Goal: Task Accomplishment & Management: Use online tool/utility

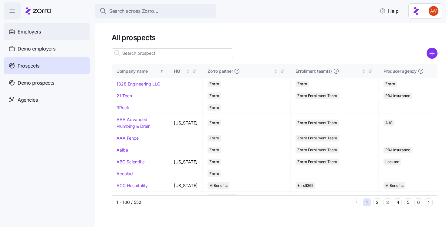
click at [46, 32] on div "Employers" at bounding box center [47, 31] width 86 height 17
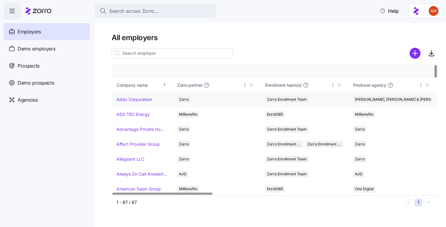
click at [130, 97] on link "Addx Corporation" at bounding box center [135, 99] width 36 height 6
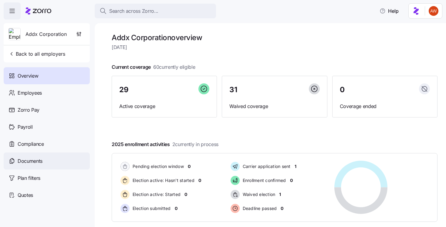
click at [38, 164] on span "Documents" at bounding box center [30, 161] width 25 height 8
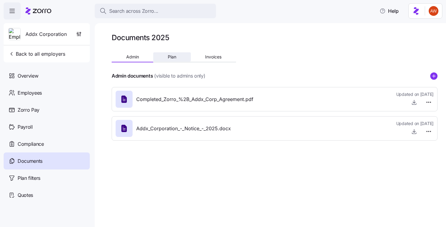
click at [178, 55] on button "Plan" at bounding box center [171, 56] width 37 height 9
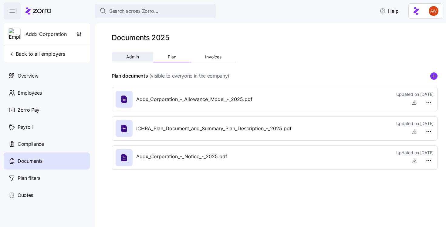
click at [146, 58] on button "Admin" at bounding box center [133, 56] width 42 height 9
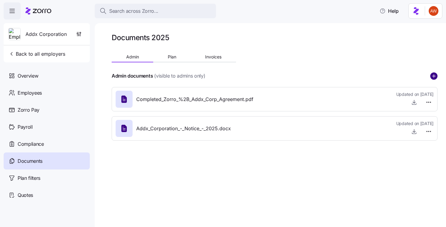
click at [435, 75] on circle "add icon" at bounding box center [434, 76] width 7 height 7
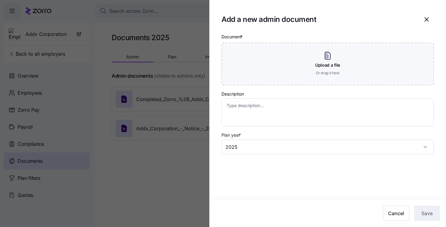
click at [134, 78] on div at bounding box center [223, 113] width 446 height 227
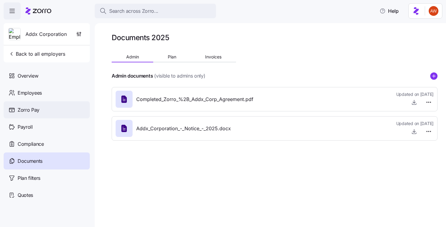
click at [56, 108] on div "Zorro Pay" at bounding box center [47, 109] width 86 height 17
click at [40, 112] on div "Zorro Pay" at bounding box center [47, 109] width 86 height 17
click at [35, 108] on span "Zorro Pay" at bounding box center [29, 110] width 22 height 8
click at [21, 104] on div "Zorro Pay" at bounding box center [47, 109] width 86 height 17
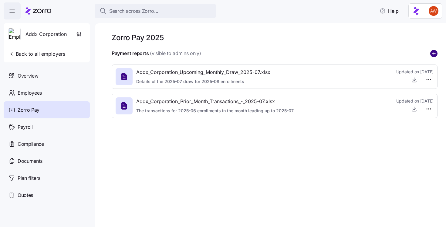
click at [434, 54] on circle "add icon" at bounding box center [434, 53] width 7 height 7
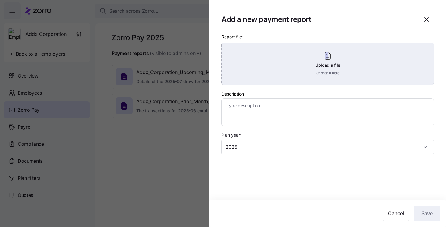
click at [383, 65] on div "Upload a file Or drag it here" at bounding box center [328, 64] width 213 height 43
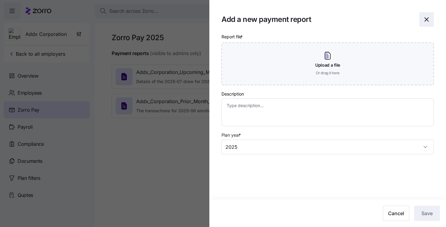
click at [425, 20] on icon "button" at bounding box center [426, 19] width 7 height 7
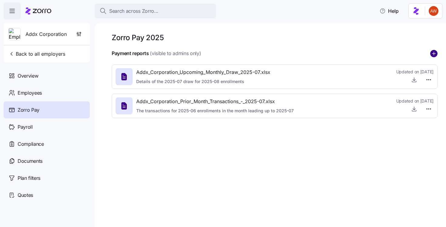
click at [436, 54] on circle "add icon" at bounding box center [434, 53] width 7 height 7
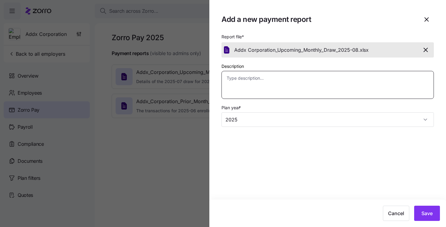
click at [278, 88] on textarea "Description" at bounding box center [328, 85] width 213 height 28
paste textarea "Details of the 2025-08 draw for 2025-09 enrollments"
type textarea "x"
type textarea "Details of the 2025-08 draw for 2025-09 enrollments"
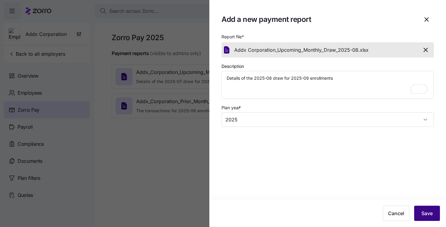
click at [422, 209] on span "Save" at bounding box center [427, 212] width 11 height 7
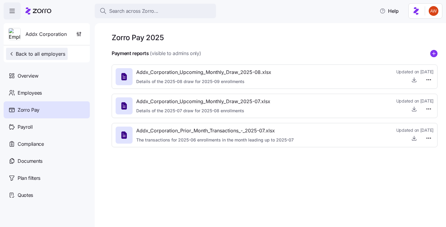
click at [49, 53] on span "Back to all employers" at bounding box center [37, 53] width 57 height 7
click at [46, 52] on span "Back to all employers" at bounding box center [37, 53] width 57 height 7
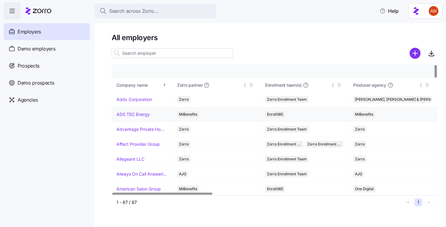
click at [141, 112] on link "ADS TEC Energy" at bounding box center [133, 114] width 33 height 6
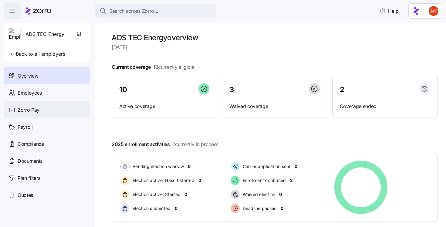
click at [50, 111] on div "Zorro Pay" at bounding box center [47, 109] width 86 height 17
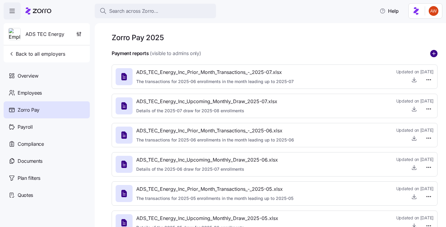
click at [435, 54] on circle "add icon" at bounding box center [434, 53] width 7 height 7
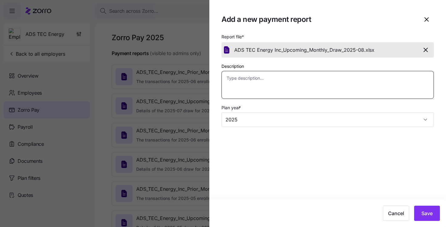
click at [269, 82] on textarea "Description" at bounding box center [328, 85] width 213 height 28
paste textarea "Details of the 2025-08 draw for 2025-09 enrollments"
type textarea "x"
type textarea "Details of the 2025-08 draw for 2025-09 enrollments"
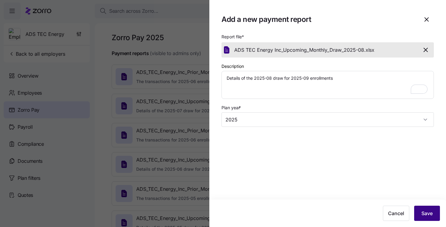
click at [423, 209] on button "Save" at bounding box center [428, 212] width 26 height 15
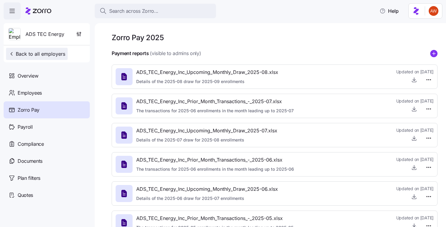
click at [62, 54] on span "Back to all employers" at bounding box center [37, 53] width 57 height 7
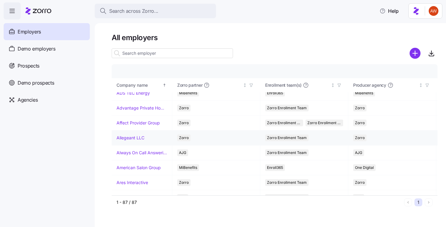
scroll to position [25, 0]
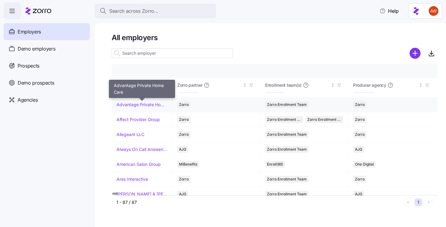
click at [140, 102] on link "Advantage Private Home Care" at bounding box center [142, 104] width 51 height 6
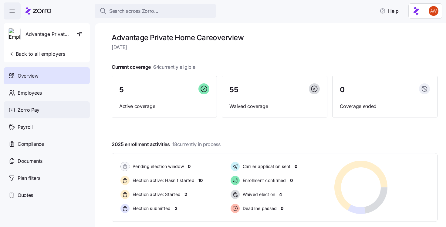
click at [64, 108] on div "Zorro Pay" at bounding box center [47, 109] width 86 height 17
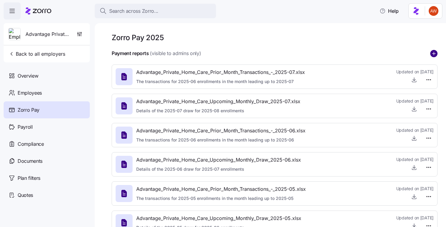
click at [435, 51] on circle "add icon" at bounding box center [434, 53] width 7 height 7
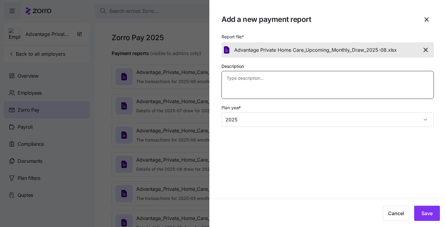
click at [269, 89] on textarea "Description" at bounding box center [328, 85] width 213 height 28
paste textarea "Details of the 2025-08 draw for 2025-09 enrollments"
type textarea "x"
type textarea "Details of the 2025-08 draw for 2025-09 enrollments"
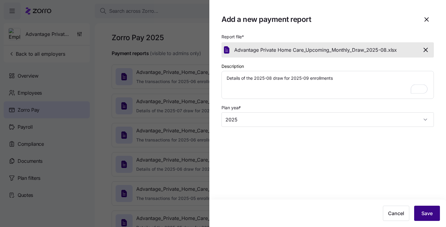
click at [425, 214] on span "Save" at bounding box center [427, 212] width 11 height 7
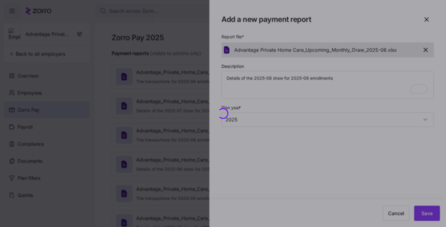
type textarea "x"
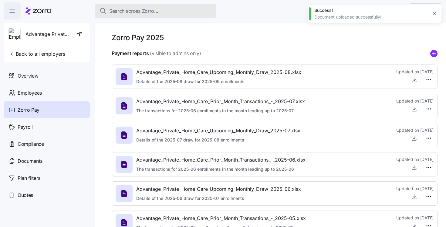
click at [166, 11] on div "Search across Zorro..." at bounding box center [156, 11] width 112 height 8
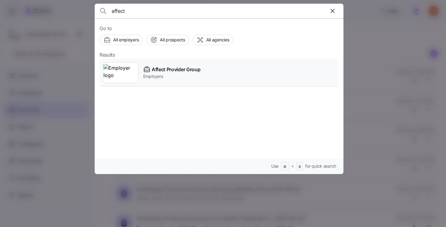
type input "affect"
click at [177, 77] on span "Employers" at bounding box center [171, 76] width 57 height 6
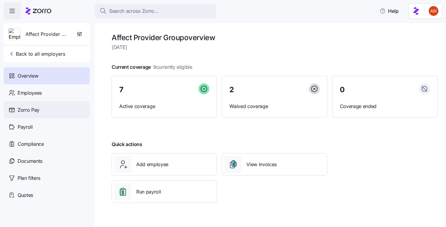
click at [68, 107] on div "Zorro Pay" at bounding box center [47, 109] width 86 height 17
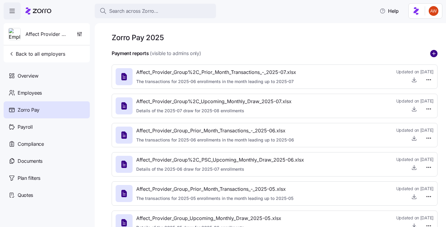
click at [433, 51] on circle "add icon" at bounding box center [434, 53] width 7 height 7
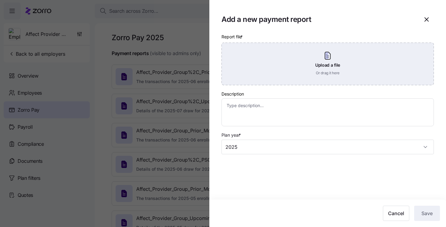
click at [324, 73] on div "Upload a file Or drag it here" at bounding box center [328, 64] width 213 height 43
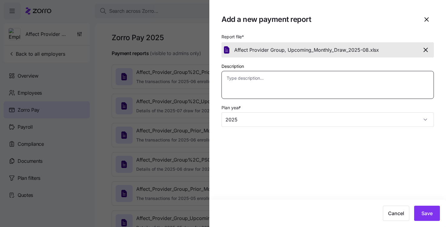
click at [266, 92] on textarea "Description" at bounding box center [328, 85] width 213 height 28
paste textarea "Details of the 2025-08 draw for 2025-09 enrollments"
type textarea "x"
type textarea "Details of the 2025-08 draw for 2025-09 enrollments"
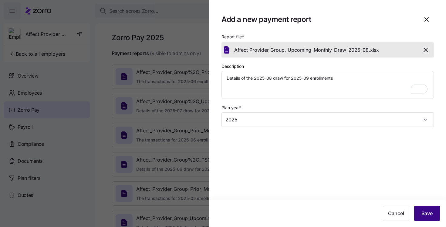
click at [425, 209] on span "Save" at bounding box center [427, 212] width 11 height 7
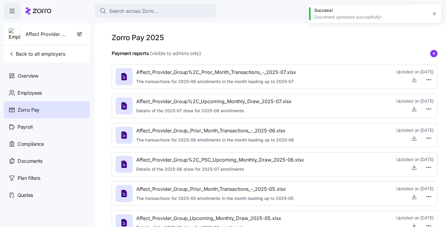
type textarea "x"
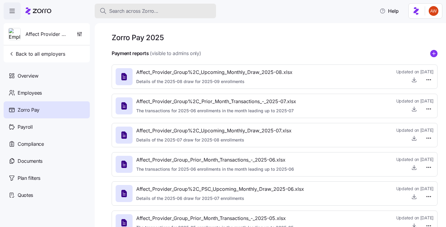
click at [180, 8] on div "Search across Zorro..." at bounding box center [156, 11] width 112 height 8
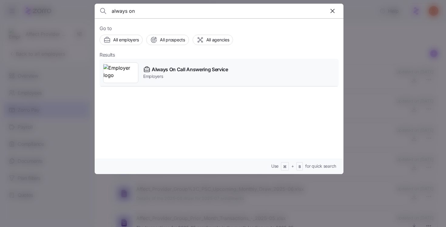
type input "always on"
click at [186, 69] on span "Always On Call Answering Service" at bounding box center [190, 70] width 77 height 8
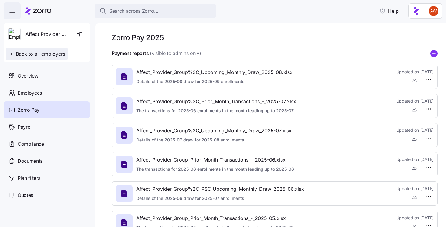
click at [59, 53] on span "Back to all employers" at bounding box center [37, 53] width 57 height 7
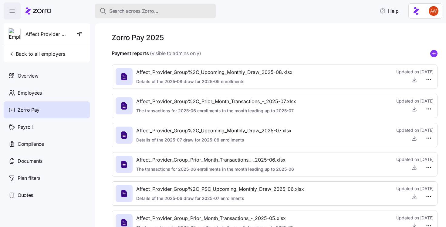
click at [120, 10] on span "Search across Zorro..." at bounding box center [133, 11] width 49 height 8
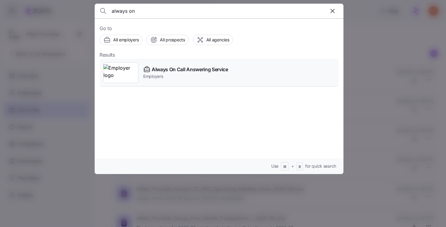
click at [166, 69] on span "Always On Call Answering Service" at bounding box center [190, 70] width 77 height 8
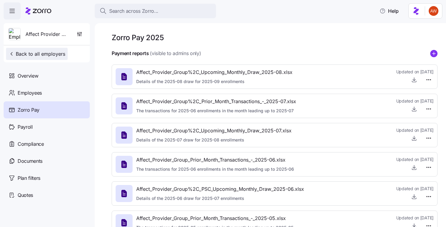
click at [53, 55] on span "Back to all employers" at bounding box center [37, 53] width 57 height 7
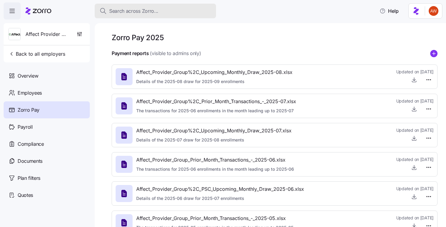
click at [145, 11] on span "Search across Zorro..." at bounding box center [133, 11] width 49 height 8
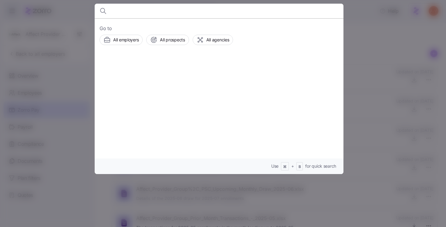
click at [63, 59] on div at bounding box center [223, 113] width 446 height 227
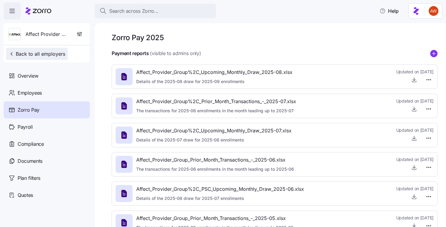
click at [54, 55] on span "Back to all employers" at bounding box center [37, 53] width 57 height 7
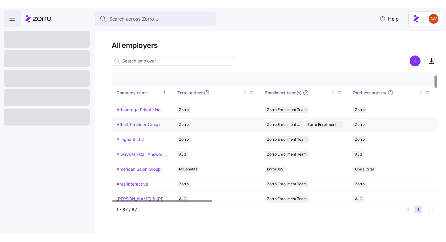
scroll to position [28, 0]
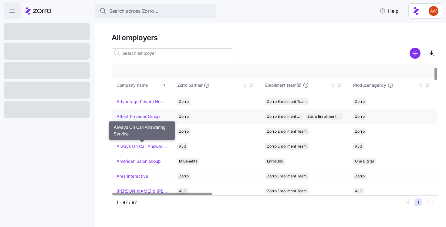
click at [151, 146] on link "Always On Call Answering Service" at bounding box center [142, 146] width 51 height 6
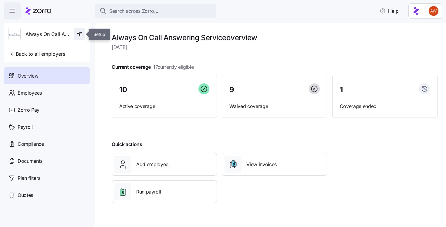
click at [81, 38] on span "button" at bounding box center [79, 34] width 10 height 12
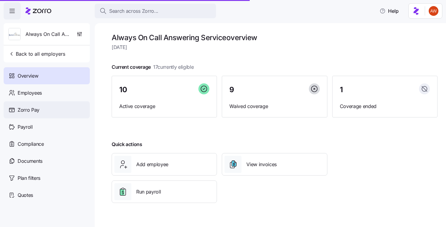
click at [38, 104] on div "Zorro Pay" at bounding box center [47, 109] width 86 height 17
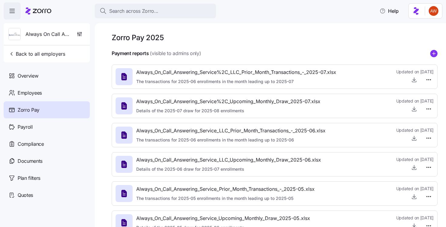
click at [434, 55] on icon "add icon" at bounding box center [434, 53] width 7 height 7
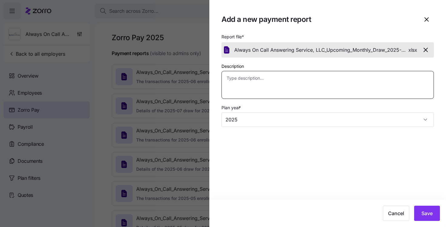
click at [281, 88] on textarea "Description" at bounding box center [328, 85] width 213 height 28
paste textarea "Details of the 2025-08 draw for 2025-09 enrollments"
type textarea "x"
type textarea "Details of the 2025-08 draw for 2025-09 enrollments"
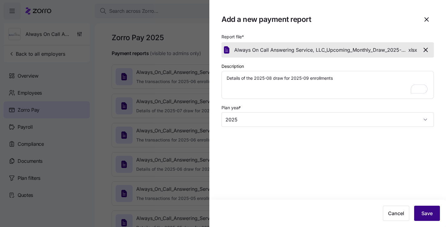
click at [436, 213] on button "Save" at bounding box center [428, 212] width 26 height 15
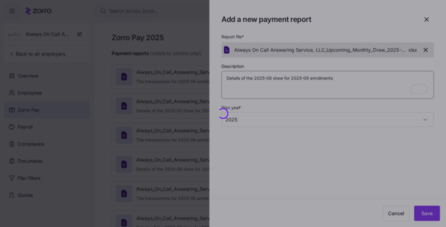
type textarea "x"
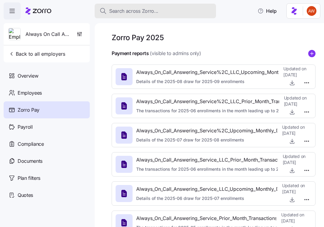
click at [186, 12] on div "Search across Zorro..." at bounding box center [156, 11] width 112 height 8
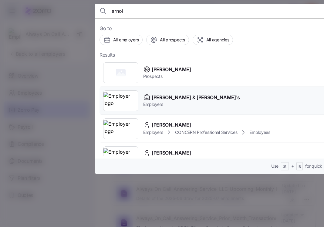
type input "arnol"
click at [166, 99] on span "[PERSON_NAME] & [PERSON_NAME]'s" at bounding box center [196, 98] width 88 height 8
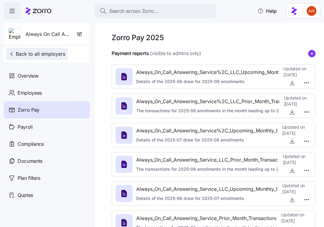
click at [59, 57] on span "Back to all employers" at bounding box center [37, 53] width 57 height 7
click at [53, 52] on span "Back to all employers" at bounding box center [37, 53] width 57 height 7
click at [12, 52] on icon "button" at bounding box center [12, 54] width 6 height 6
click at [56, 51] on span "Back to all employers" at bounding box center [37, 53] width 57 height 7
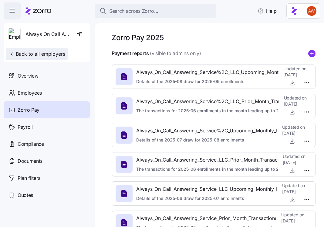
click at [53, 52] on span "Back to all employers" at bounding box center [37, 53] width 57 height 7
click at [21, 53] on span "Back to all employers" at bounding box center [37, 53] width 57 height 7
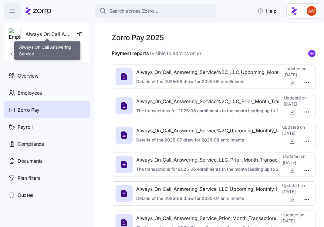
click at [29, 32] on span "Always On Call Answering Service" at bounding box center [48, 34] width 44 height 8
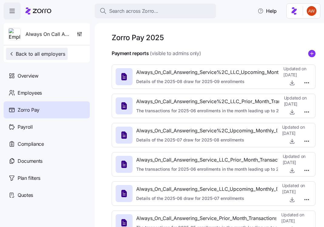
click at [13, 52] on icon "button" at bounding box center [12, 54] width 6 height 6
click at [51, 52] on span "Back to all employers" at bounding box center [37, 53] width 57 height 7
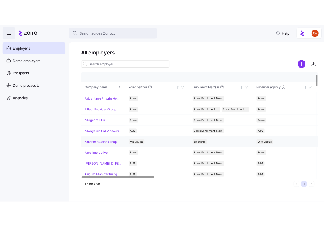
scroll to position [29, 0]
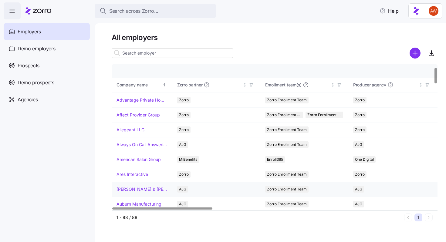
click at [137, 189] on link "[PERSON_NAME] & [PERSON_NAME]'s" at bounding box center [142, 189] width 51 height 6
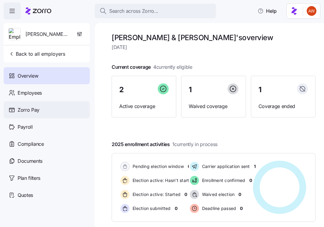
click at [69, 109] on div "Zorro Pay" at bounding box center [47, 109] width 86 height 17
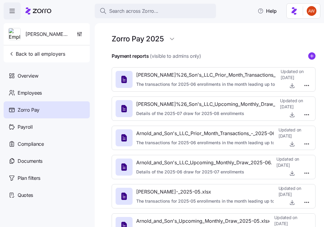
click at [316, 54] on icon "add icon" at bounding box center [312, 55] width 7 height 7
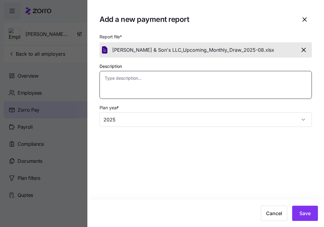
click at [240, 78] on textarea "Description" at bounding box center [206, 85] width 213 height 28
paste textarea "Details of the 2025-08 draw for 2025-09 enrollments"
type textarea "x"
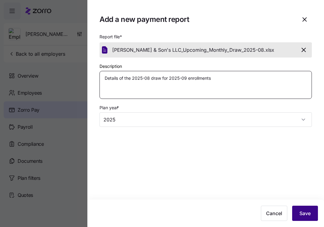
type textarea "Details of the 2025-08 draw for 2025-09 enrollments"
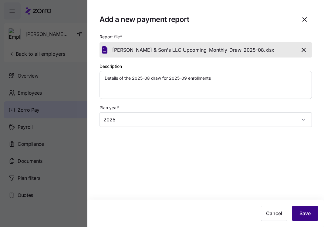
click at [310, 211] on span "Save" at bounding box center [305, 212] width 11 height 7
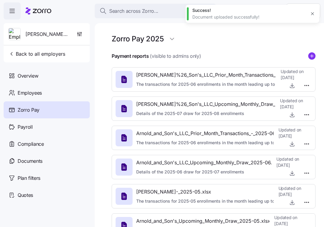
type textarea "x"
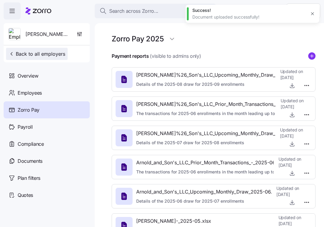
click at [59, 54] on span "Back to all employers" at bounding box center [37, 53] width 57 height 7
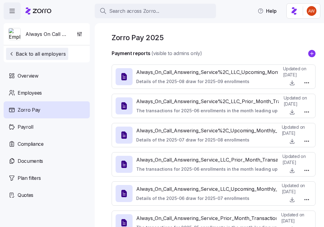
click at [61, 50] on span "Back to all employers" at bounding box center [37, 53] width 57 height 7
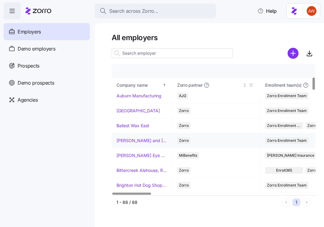
scroll to position [129, 0]
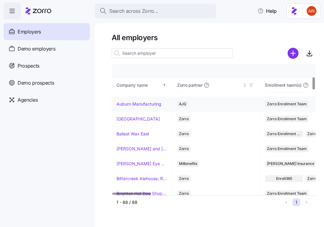
click at [125, 103] on link "Auburn Manufacturing" at bounding box center [139, 104] width 45 height 6
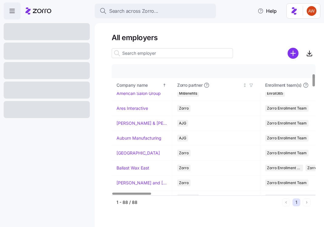
scroll to position [101, 0]
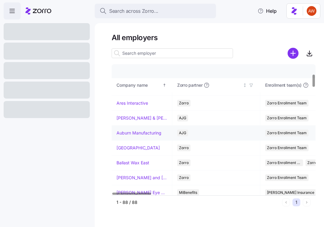
click at [137, 132] on link "Auburn Manufacturing" at bounding box center [139, 133] width 45 height 6
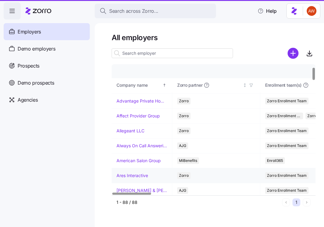
scroll to position [84, 0]
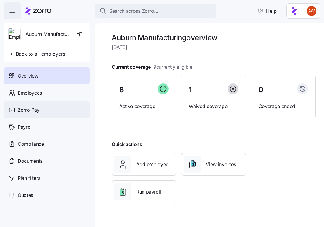
click at [65, 108] on div "Zorro Pay" at bounding box center [47, 109] width 86 height 17
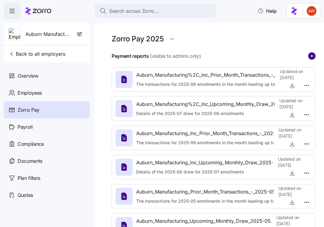
click at [312, 56] on icon "add icon" at bounding box center [312, 55] width 7 height 7
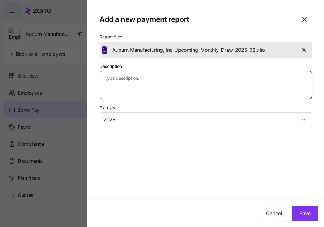
click at [256, 77] on textarea "Description" at bounding box center [206, 85] width 213 height 28
paste textarea "Details of the 2025-08 draw for 2025-09 enrollments"
type textarea "x"
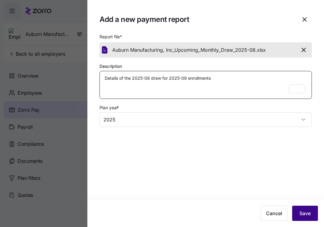
type textarea "Details of the 2025-08 draw for 2025-09 enrollments"
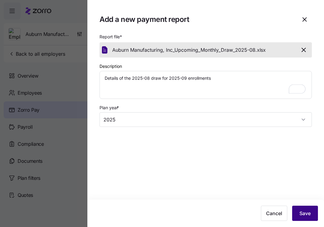
click at [314, 218] on button "Save" at bounding box center [305, 212] width 26 height 15
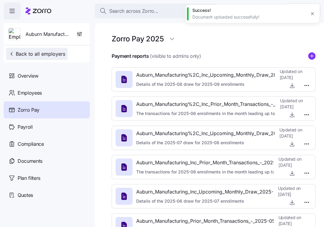
click at [54, 51] on span "Back to all employers" at bounding box center [37, 53] width 57 height 7
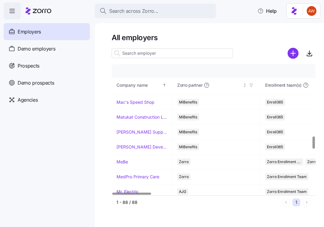
scroll to position [757, 0]
click at [125, 160] on link "MeBe" at bounding box center [123, 161] width 12 height 6
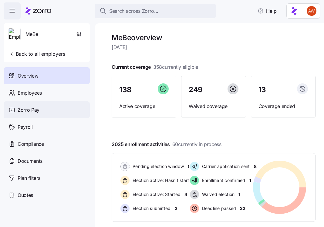
click at [54, 113] on div "Zorro Pay" at bounding box center [47, 109] width 86 height 17
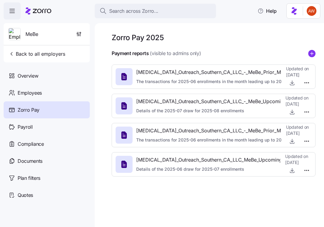
click at [310, 50] on icon "add icon" at bounding box center [312, 53] width 7 height 7
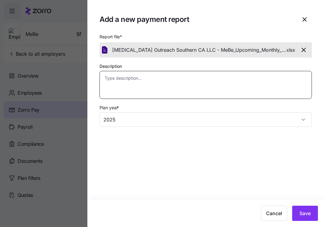
click at [149, 86] on textarea "Description" at bounding box center [206, 85] width 213 height 28
paste textarea "Details of the 2025-08 draw for 2025-09 enrollments"
type textarea "x"
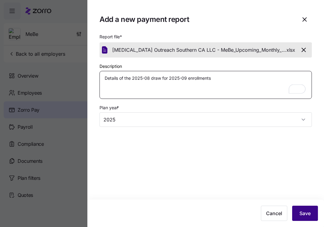
type textarea "Details of the 2025-08 draw for 2025-09 enrollments"
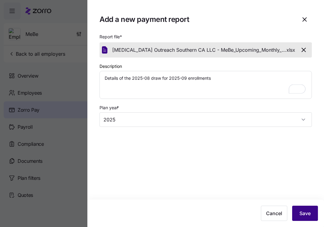
click at [308, 211] on span "Save" at bounding box center [305, 212] width 11 height 7
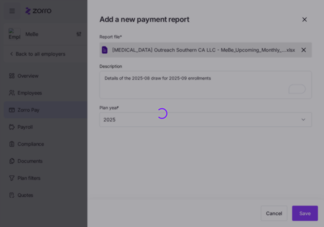
type textarea "x"
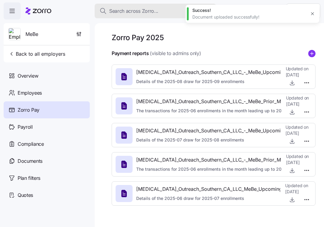
click at [128, 12] on span "Search across Zorro..." at bounding box center [133, 11] width 49 height 8
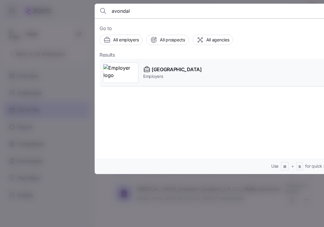
type input "avondal"
click at [158, 71] on span "[GEOGRAPHIC_DATA]" at bounding box center [177, 70] width 50 height 8
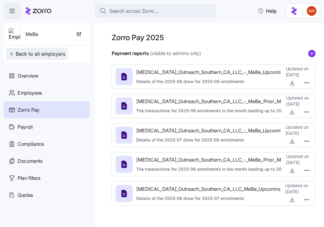
click at [61, 53] on span "Back to all employers" at bounding box center [37, 53] width 57 height 7
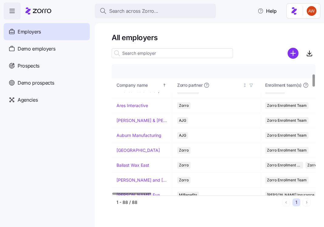
scroll to position [98, 0]
click at [143, 149] on link "[GEOGRAPHIC_DATA]" at bounding box center [138, 150] width 43 height 6
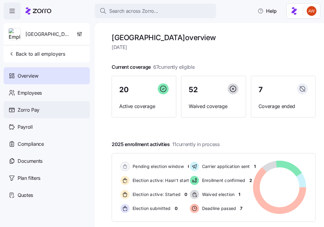
click at [60, 111] on div "Zorro Pay" at bounding box center [47, 109] width 86 height 17
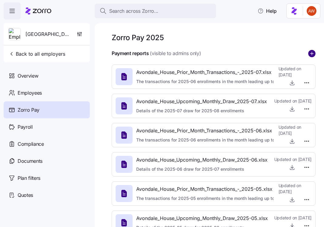
click at [311, 52] on circle "add icon" at bounding box center [312, 53] width 7 height 7
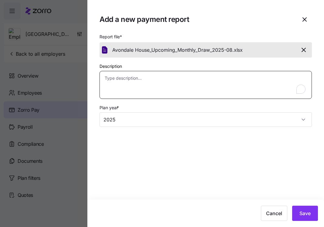
click at [146, 88] on textarea "Description" at bounding box center [206, 85] width 213 height 28
paste textarea "Details of the 2025-08 draw for 2025-09 enrollments"
type textarea "x"
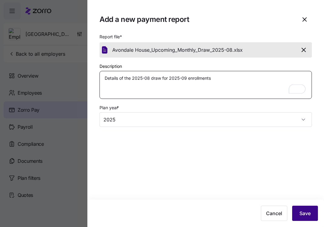
type textarea "Details of the 2025-08 draw for 2025-09 enrollments"
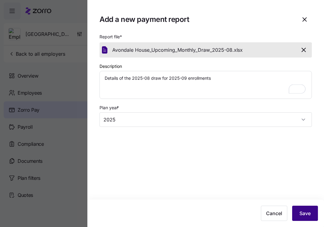
click at [311, 211] on span "Save" at bounding box center [305, 212] width 11 height 7
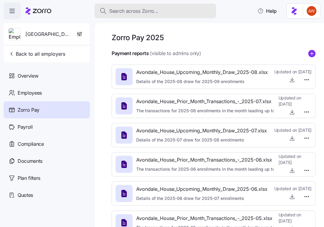
click at [134, 11] on span "Search across Zorro..." at bounding box center [133, 11] width 49 height 8
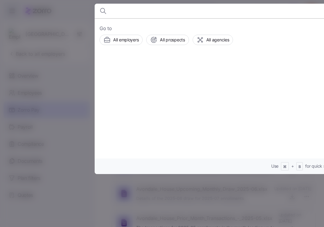
click at [60, 54] on div at bounding box center [162, 113] width 324 height 227
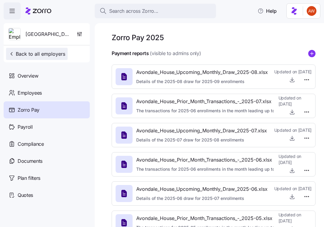
click at [57, 54] on span "Back to all employers" at bounding box center [37, 53] width 57 height 7
click at [54, 49] on button "Back to all employers" at bounding box center [37, 54] width 62 height 12
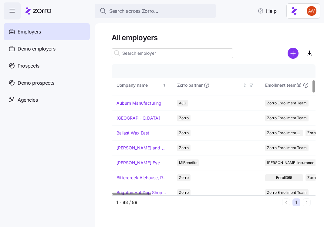
scroll to position [161, 0]
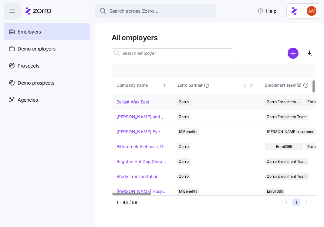
click at [137, 101] on link "Ballast Wax East" at bounding box center [133, 102] width 33 height 6
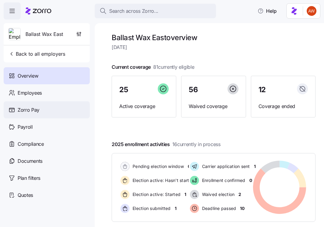
click at [32, 113] on div "Zorro Pay" at bounding box center [47, 109] width 86 height 17
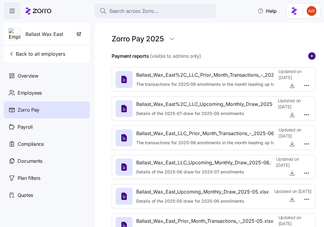
click at [311, 53] on circle "add icon" at bounding box center [312, 56] width 7 height 7
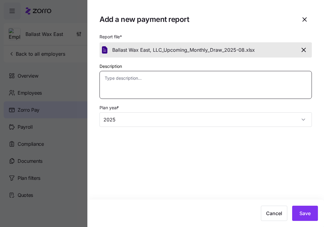
click at [152, 93] on textarea "Description" at bounding box center [206, 85] width 213 height 28
paste textarea "Details of the 2025-08 draw for 2025-09 enrollments"
type textarea "x"
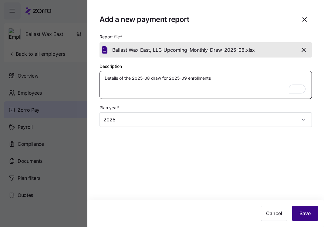
type textarea "Details of the 2025-08 draw for 2025-09 enrollments"
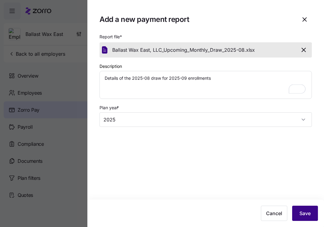
click at [306, 211] on span "Save" at bounding box center [305, 212] width 11 height 7
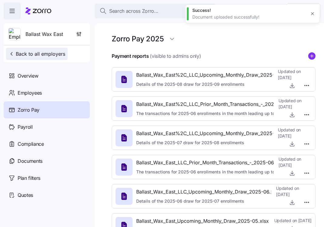
click at [63, 55] on span "Back to all employers" at bounding box center [37, 53] width 57 height 7
click at [48, 51] on span "Back to all employers" at bounding box center [37, 53] width 57 height 7
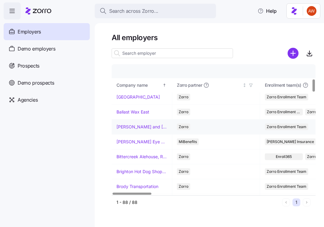
scroll to position [151, 2]
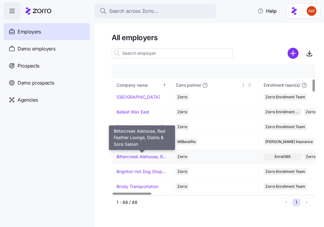
click at [132, 156] on link "Bittercreek Alehouse, Red Feather Lounge, Diablo & Sons Saloon" at bounding box center [142, 156] width 51 height 6
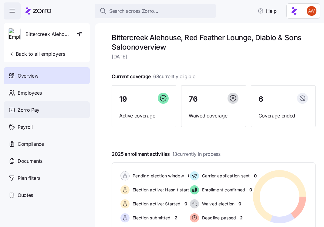
click at [51, 114] on div "Zorro Pay" at bounding box center [47, 109] width 86 height 17
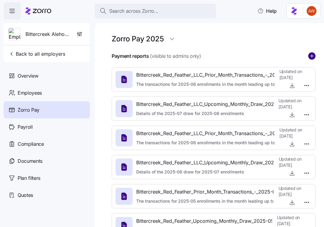
click at [312, 54] on circle "add icon" at bounding box center [312, 56] width 7 height 7
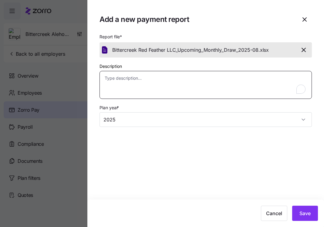
click at [247, 88] on textarea "Description" at bounding box center [206, 85] width 213 height 28
paste textarea "Details of the 2025-08 draw for 2025-09 enrollments"
type textarea "x"
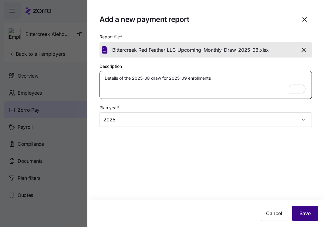
type textarea "Details of the 2025-08 draw for 2025-09 enrollments"
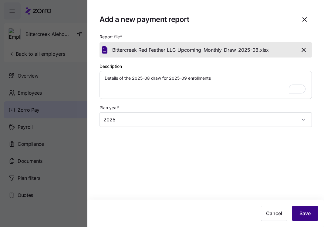
click at [305, 213] on span "Save" at bounding box center [305, 212] width 11 height 7
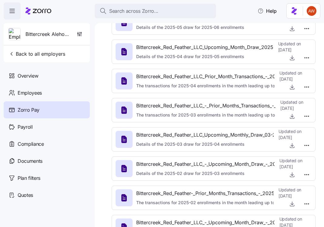
scroll to position [229, 0]
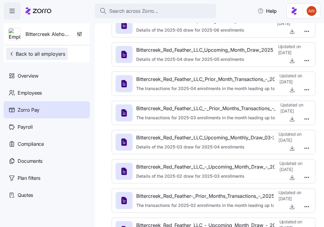
click at [54, 54] on span "Back to all employers" at bounding box center [37, 53] width 57 height 7
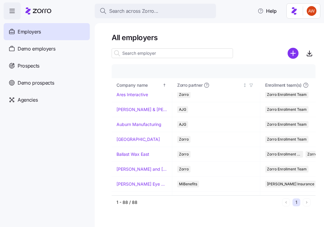
scroll to position [110, 0]
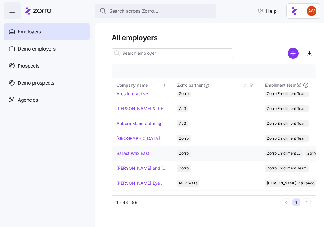
click at [128, 150] on link "Ballast Wax East" at bounding box center [133, 153] width 33 height 6
click at [129, 152] on link "Ballast Wax East" at bounding box center [133, 153] width 33 height 6
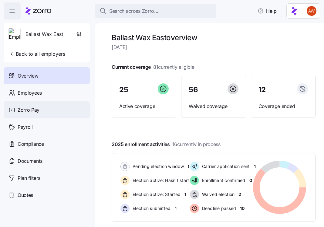
click at [47, 110] on div "Zorro Pay" at bounding box center [47, 109] width 86 height 17
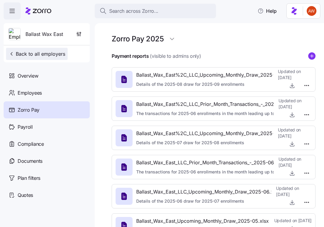
click at [24, 52] on span "Back to all employers" at bounding box center [37, 53] width 57 height 7
click at [56, 54] on span "Back to all employers" at bounding box center [37, 53] width 57 height 7
click at [56, 53] on span "Back to all employers" at bounding box center [37, 53] width 57 height 7
click at [10, 54] on icon "button" at bounding box center [12, 54] width 6 height 6
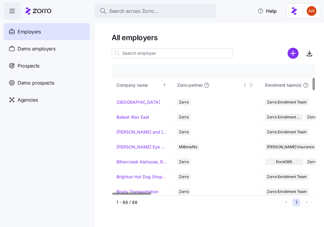
scroll to position [150, 0]
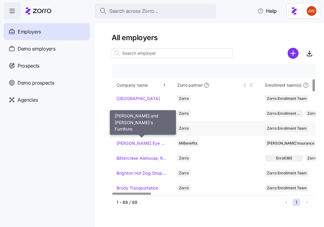
click at [123, 129] on link "[PERSON_NAME] and [PERSON_NAME]'s Furniture" at bounding box center [142, 128] width 51 height 6
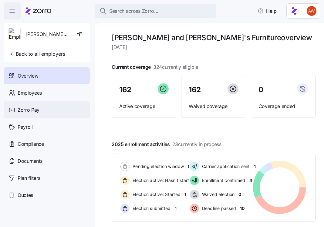
click at [48, 111] on div "Zorro Pay" at bounding box center [47, 109] width 86 height 17
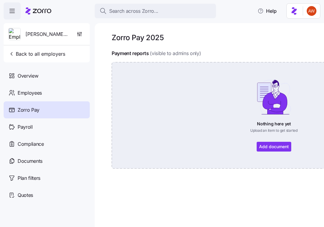
click at [273, 142] on div "Nothing here yet Upload an item to get started Add document" at bounding box center [274, 115] width 291 height 72
click at [284, 147] on div "Nothing here yet Upload an item to get started Add document" at bounding box center [274, 115] width 291 height 72
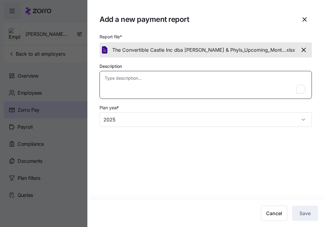
click at [227, 89] on textarea "Description" at bounding box center [206, 85] width 213 height 28
paste textarea "Details of the 2025-08 draw for 2025-09 enrollments"
type textarea "x"
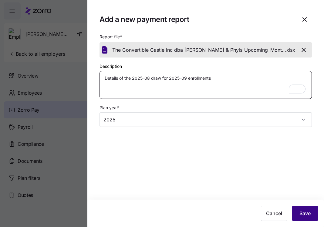
type textarea "Details of the 2025-08 draw for 2025-09 enrollments"
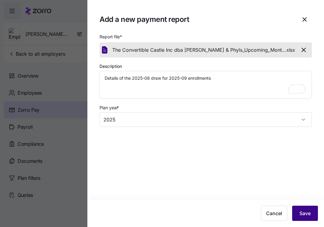
click at [301, 210] on span "Save" at bounding box center [305, 212] width 11 height 7
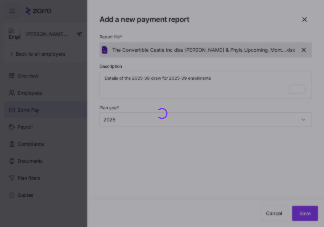
type textarea "x"
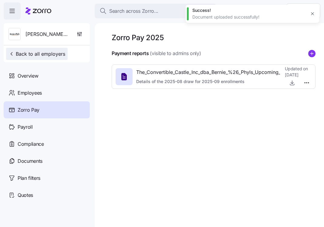
click at [52, 53] on span "Back to all employers" at bounding box center [37, 53] width 57 height 7
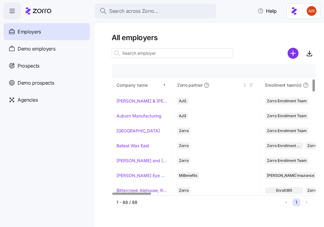
scroll to position [178, 0]
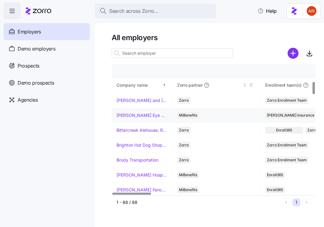
click at [123, 113] on link "[PERSON_NAME] Eye Associates" at bounding box center [142, 115] width 51 height 6
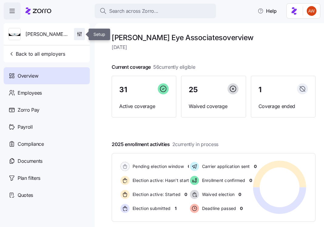
click at [83, 33] on span "button" at bounding box center [79, 34] width 10 height 12
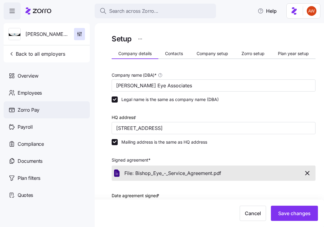
click at [43, 109] on div "Zorro Pay" at bounding box center [47, 109] width 86 height 17
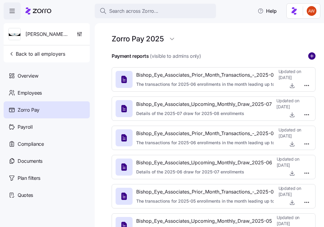
click at [310, 57] on circle "add icon" at bounding box center [312, 56] width 7 height 7
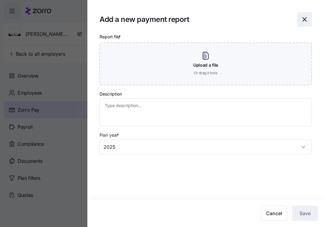
click at [306, 19] on icon "button" at bounding box center [304, 19] width 7 height 7
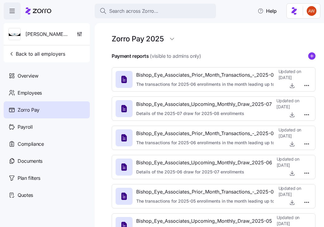
click at [309, 55] on icon "add icon" at bounding box center [312, 55] width 7 height 7
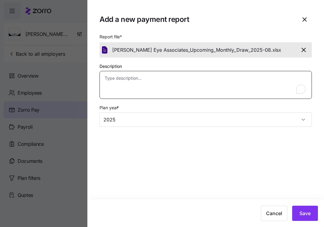
click at [153, 86] on textarea "Description" at bounding box center [206, 85] width 213 height 28
paste textarea "Details of the 2025-08 draw for 2025-09 enrollments"
type textarea "x"
type textarea "Details of the 2025-08 draw for 2025-09 enrollments"
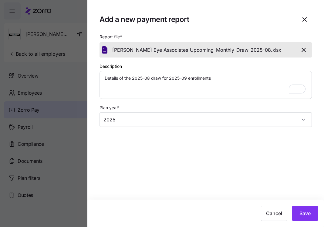
click at [309, 222] on div "Cancel Save" at bounding box center [205, 212] width 237 height 27
click at [308, 213] on span "Save" at bounding box center [305, 212] width 11 height 7
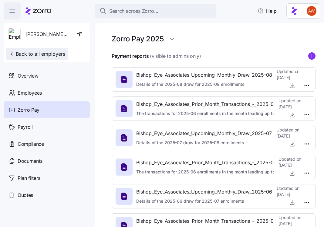
click at [21, 53] on span "Back to all employers" at bounding box center [37, 53] width 57 height 7
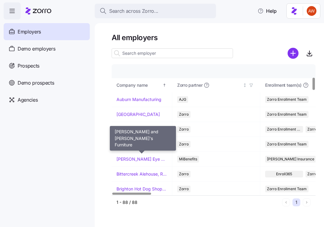
scroll to position [145, 0]
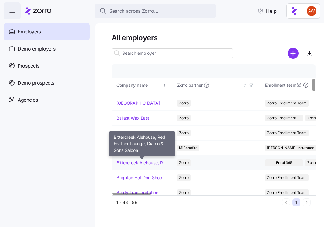
click at [136, 162] on link "Bittercreek Alehouse, Red Feather Lounge, Diablo & Sons Saloon" at bounding box center [142, 162] width 51 height 6
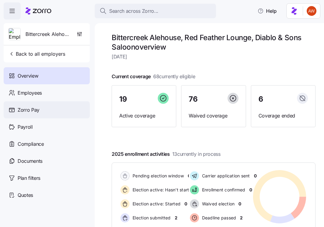
click at [51, 110] on div "Zorro Pay" at bounding box center [47, 109] width 86 height 17
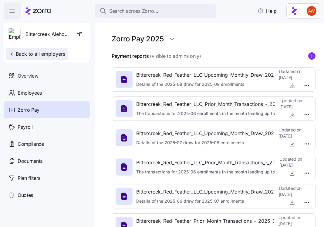
click at [46, 51] on span "Back to all employers" at bounding box center [37, 53] width 57 height 7
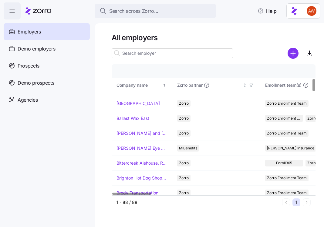
scroll to position [148, 0]
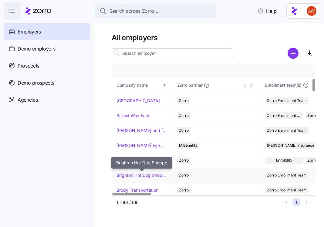
click at [142, 174] on link "Brighton Hot Dog Shoppe" at bounding box center [142, 175] width 51 height 6
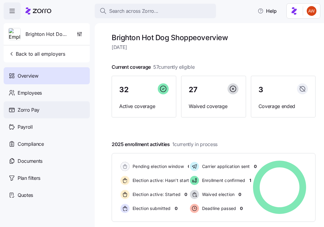
click at [35, 111] on span "Zorro Pay" at bounding box center [29, 110] width 22 height 8
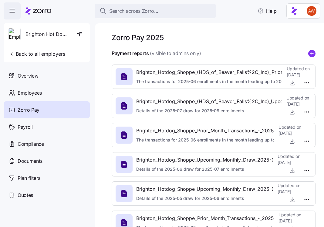
click at [312, 55] on icon "add icon" at bounding box center [312, 53] width 0 height 3
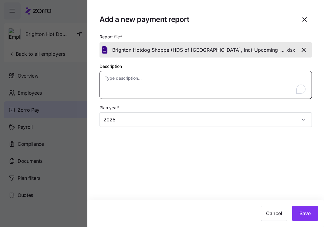
click at [249, 85] on textarea "Description" at bounding box center [206, 85] width 213 height 28
paste textarea "Details of the 2025-08 draw for 2025-09 enrollments"
type textarea "x"
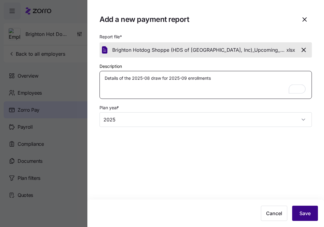
type textarea "Details of the 2025-08 draw for 2025-09 enrollments"
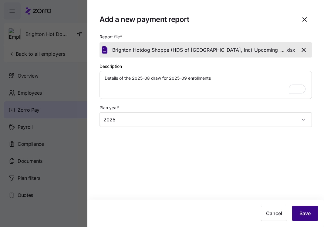
click at [312, 210] on button "Save" at bounding box center [305, 212] width 26 height 15
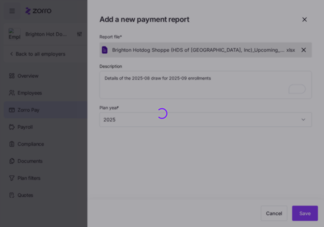
type textarea "x"
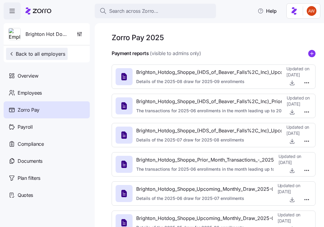
click at [65, 53] on button "Back to all employers" at bounding box center [37, 54] width 62 height 12
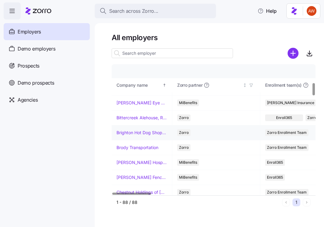
scroll to position [193, 0]
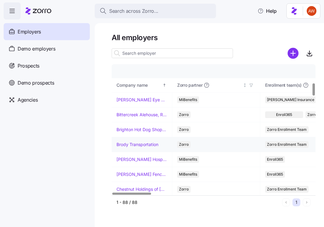
click at [135, 144] on link "Brody Transportation" at bounding box center [138, 144] width 42 height 6
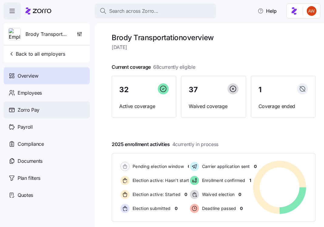
click at [39, 111] on div "Zorro Pay" at bounding box center [47, 109] width 86 height 17
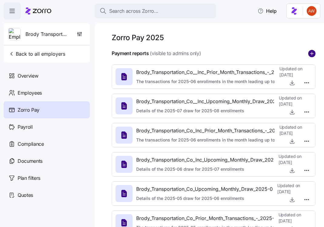
click at [309, 56] on circle "add icon" at bounding box center [312, 53] width 7 height 7
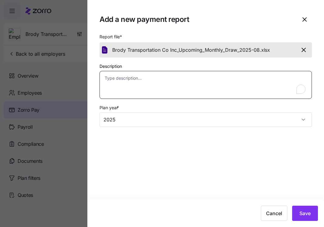
click at [236, 91] on textarea "Description" at bounding box center [206, 85] width 213 height 28
paste textarea "done done done done done done done done done done done done done"
type textarea "x"
type textarea "done done done done done done done done done done done done done"
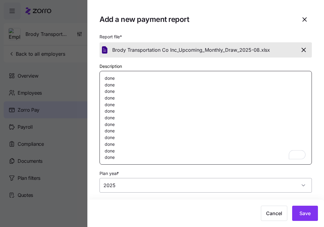
type textarea "x"
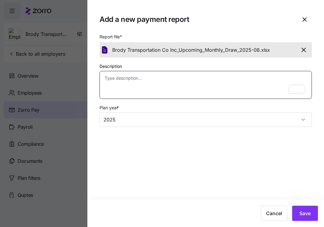
paste textarea "Details of the 2025-08 draw for 2025-09 enrollments"
type textarea "x"
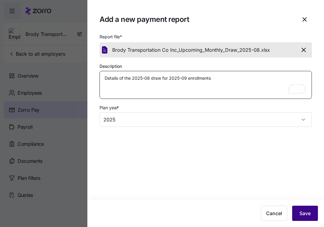
type textarea "Details of the 2025-08 draw for 2025-09 enrollments"
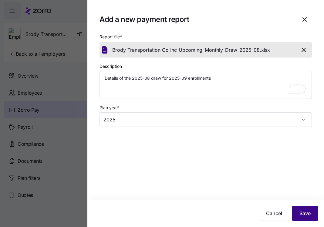
click at [302, 214] on span "Save" at bounding box center [305, 212] width 11 height 7
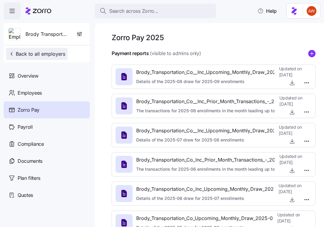
click at [50, 54] on span "Back to all employers" at bounding box center [37, 53] width 57 height 7
click at [54, 54] on span "Back to all employers" at bounding box center [37, 53] width 57 height 7
click at [50, 54] on span "Back to all employers" at bounding box center [37, 53] width 57 height 7
click at [57, 54] on span "Back to all employers" at bounding box center [37, 53] width 57 height 7
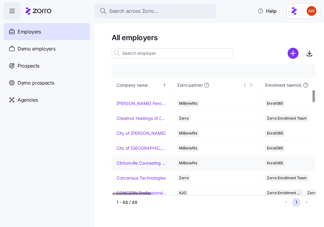
scroll to position [265, 0]
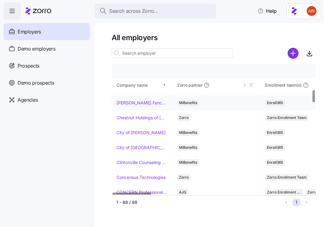
click at [154, 102] on link "[PERSON_NAME] Fence Company" at bounding box center [142, 103] width 51 height 6
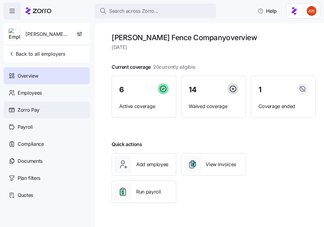
click at [46, 107] on div "Zorro Pay" at bounding box center [47, 109] width 86 height 17
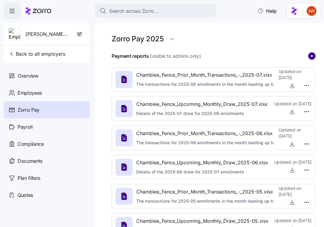
click at [315, 56] on circle "add icon" at bounding box center [312, 56] width 7 height 7
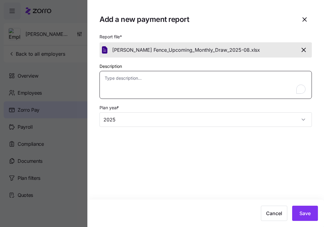
click at [143, 93] on textarea "Description" at bounding box center [206, 85] width 213 height 28
paste textarea "Details of the 2025-08 draw for 2025-09 enrollments"
type textarea "x"
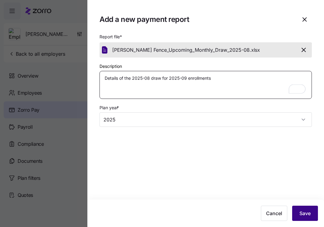
type textarea "Details of the 2025-08 draw for 2025-09 enrollments"
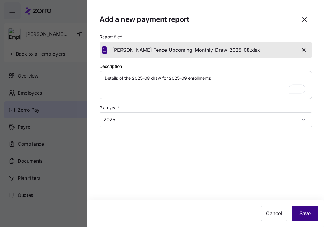
click at [310, 216] on span "Save" at bounding box center [305, 212] width 11 height 7
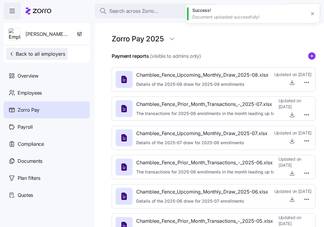
click at [56, 56] on span "Back to all employers" at bounding box center [37, 53] width 57 height 7
click at [53, 51] on span "Back to all employers" at bounding box center [37, 53] width 57 height 7
click at [55, 53] on span "Back to all employers" at bounding box center [37, 53] width 57 height 7
click at [54, 53] on span "Back to all employers" at bounding box center [37, 53] width 57 height 7
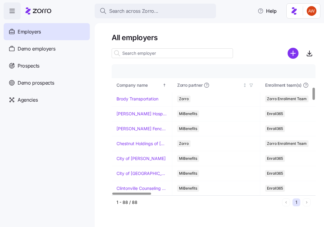
scroll to position [239, 0]
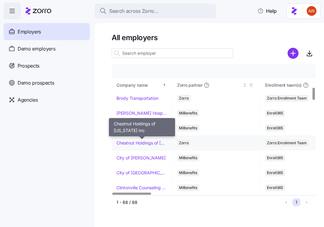
click at [138, 142] on link "Chestnut Holdings of [US_STATE] Inc" at bounding box center [142, 143] width 51 height 6
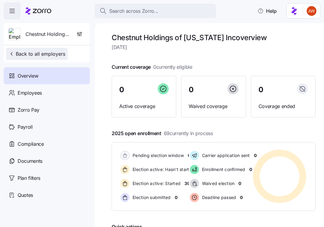
click at [30, 54] on span "Back to all employers" at bounding box center [37, 53] width 57 height 7
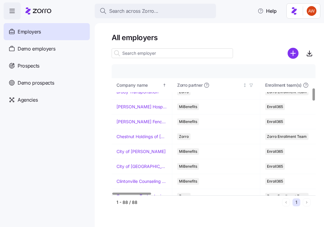
scroll to position [246, 0]
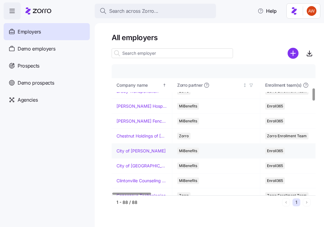
click at [151, 152] on link "City of [PERSON_NAME]" at bounding box center [141, 151] width 49 height 6
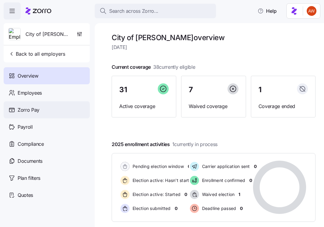
click at [66, 109] on div "Zorro Pay" at bounding box center [47, 109] width 86 height 17
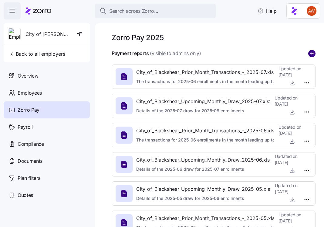
click at [313, 51] on circle "add icon" at bounding box center [312, 53] width 7 height 7
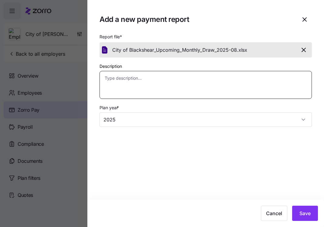
click at [153, 87] on textarea "Description" at bounding box center [206, 85] width 213 height 28
paste textarea "Details of the 2025-08 draw for 2025-09 enrollments"
type textarea "x"
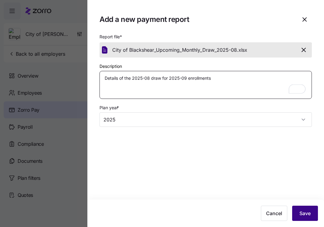
type textarea "Details of the 2025-08 draw for 2025-09 enrollments"
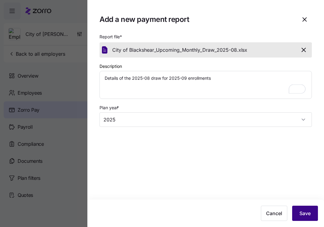
click at [307, 212] on span "Save" at bounding box center [305, 212] width 11 height 7
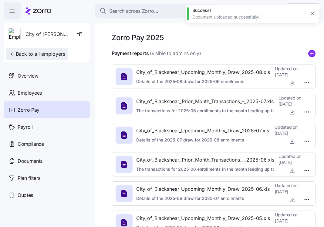
click at [53, 53] on span "Back to all employers" at bounding box center [37, 53] width 57 height 7
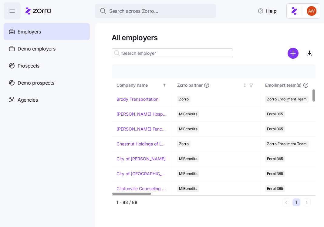
scroll to position [279, 0]
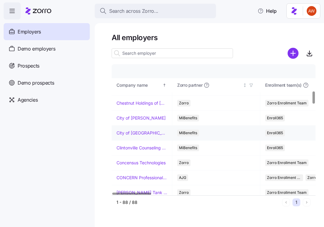
click at [131, 134] on link "City of [GEOGRAPHIC_DATA]" at bounding box center [142, 133] width 51 height 6
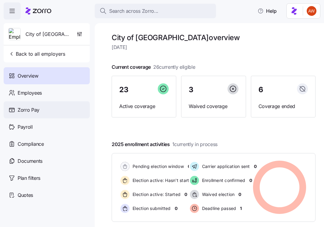
click at [54, 105] on div "Zorro Pay" at bounding box center [47, 109] width 86 height 17
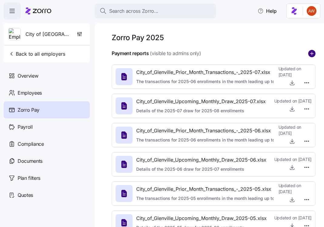
click at [315, 52] on circle "add icon" at bounding box center [312, 53] width 7 height 7
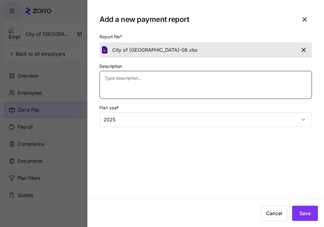
click at [151, 89] on textarea "Description" at bounding box center [206, 85] width 213 height 28
paste textarea "Details of the 2025-08 draw for 2025-09 enrollments"
type textarea "x"
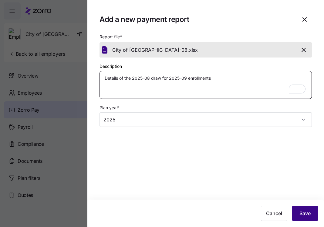
type textarea "Details of the 2025-08 draw for 2025-09 enrollments"
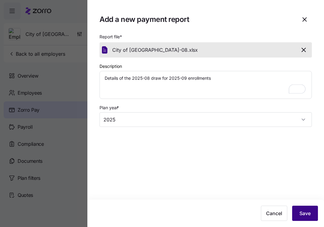
click at [313, 212] on button "Save" at bounding box center [305, 212] width 26 height 15
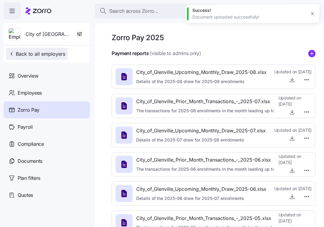
click at [47, 54] on span "Back to all employers" at bounding box center [37, 53] width 57 height 7
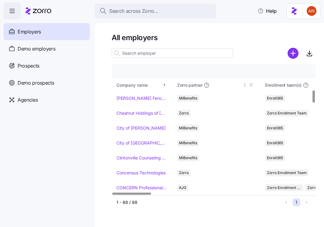
scroll to position [270, 0]
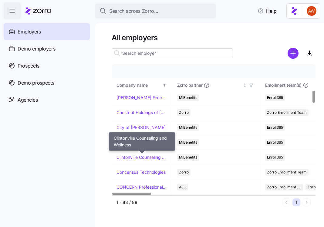
click at [127, 156] on link "Clintonville Counseling and Wellness" at bounding box center [142, 157] width 51 height 6
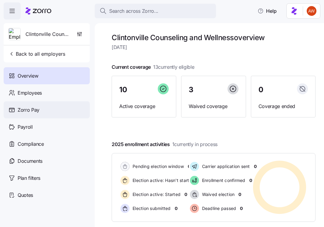
click at [49, 109] on div "Zorro Pay" at bounding box center [47, 109] width 86 height 17
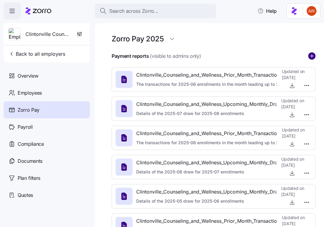
click at [311, 59] on circle "add icon" at bounding box center [312, 56] width 7 height 7
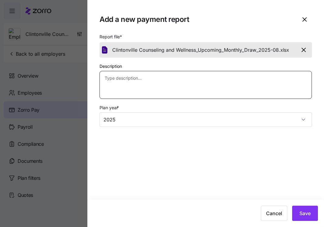
click at [219, 82] on textarea "Description" at bounding box center [206, 85] width 213 height 28
paste textarea "Details of the 2025-08 draw for 2025-09 enrollments"
type textarea "x"
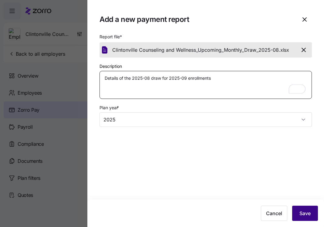
type textarea "Details of the 2025-08 draw for 2025-09 enrollments"
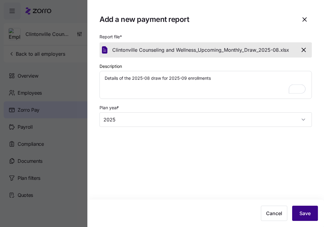
click at [309, 211] on span "Save" at bounding box center [305, 212] width 11 height 7
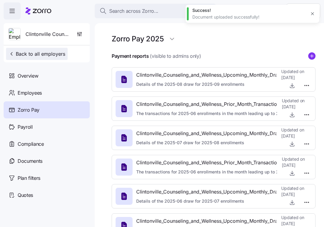
click at [61, 54] on span "Back to all employers" at bounding box center [37, 53] width 57 height 7
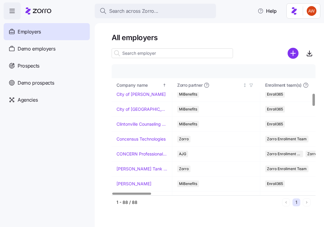
scroll to position [304, 0]
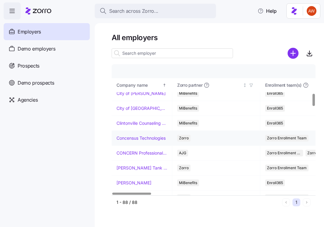
click at [158, 138] on link "Concensus Technologies" at bounding box center [141, 138] width 49 height 6
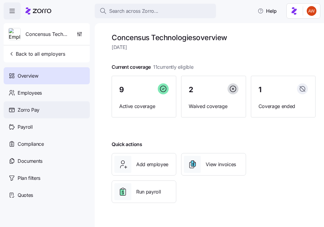
click at [54, 106] on div "Zorro Pay" at bounding box center [47, 109] width 86 height 17
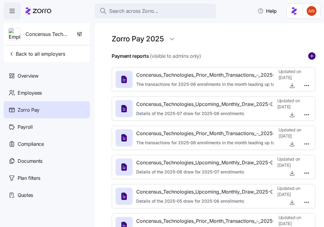
click at [314, 56] on icon "add icon" at bounding box center [312, 55] width 7 height 7
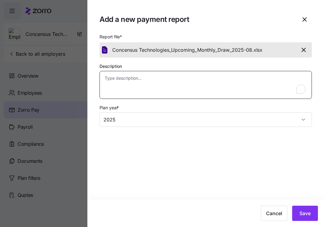
click at [220, 89] on textarea "Description" at bounding box center [206, 85] width 213 height 28
paste textarea "Details of the 2025-08 draw for 2025-09 enrollments"
type textarea "x"
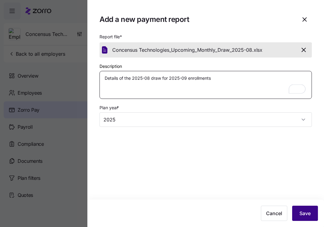
type textarea "Details of the 2025-08 draw for 2025-09 enrollments"
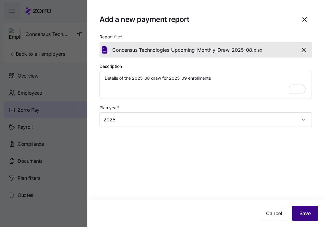
click at [302, 211] on span "Save" at bounding box center [305, 212] width 11 height 7
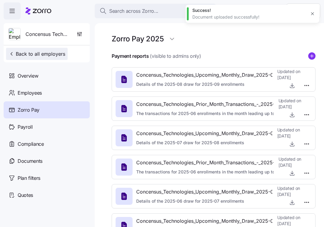
click at [57, 50] on button "Back to all employers" at bounding box center [37, 54] width 62 height 12
click at [57, 57] on button "Back to all employers" at bounding box center [37, 54] width 62 height 12
click at [54, 54] on span "Back to all employers" at bounding box center [37, 53] width 57 height 7
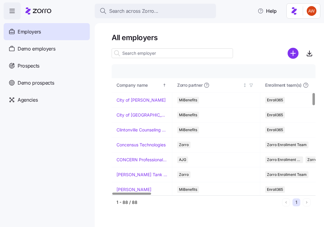
scroll to position [298, 0]
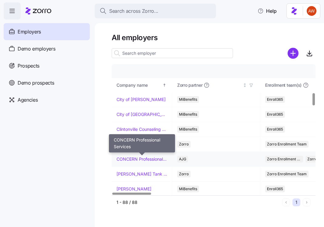
click at [135, 159] on link "CONCERN Professional Services" at bounding box center [142, 159] width 51 height 6
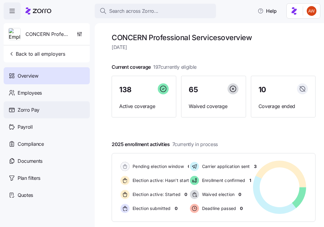
click at [56, 107] on div "Zorro Pay" at bounding box center [47, 109] width 86 height 17
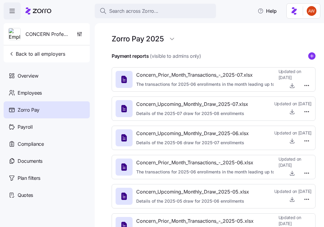
click at [312, 55] on icon "add icon" at bounding box center [312, 55] width 0 height 3
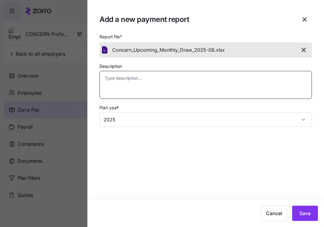
click at [257, 87] on textarea "Description" at bounding box center [206, 85] width 213 height 28
paste textarea "Details of the 2025-08 draw for 2025-09 enrollments"
type textarea "x"
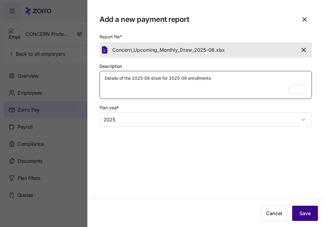
type textarea "Details of the 2025-08 draw for 2025-09 enrollments"
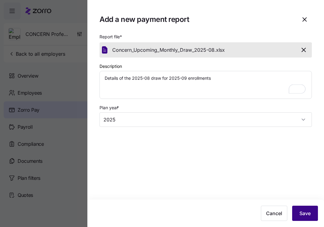
click at [307, 209] on span "Save" at bounding box center [305, 212] width 11 height 7
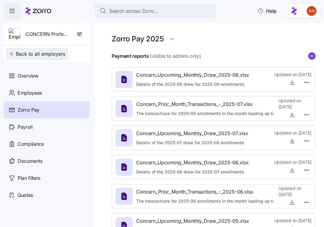
click at [54, 54] on span "Back to all employers" at bounding box center [37, 53] width 57 height 7
click at [55, 52] on span "Back to all employers" at bounding box center [37, 53] width 57 height 7
click at [50, 53] on span "Back to all employers" at bounding box center [37, 53] width 57 height 7
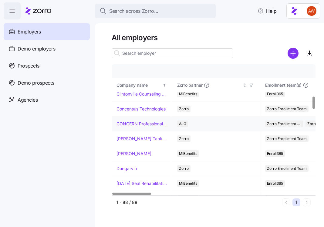
scroll to position [333, 0]
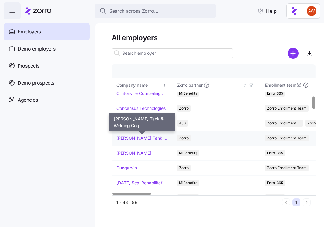
click at [139, 138] on link "[PERSON_NAME] Tank & Welding Corp" at bounding box center [142, 138] width 51 height 6
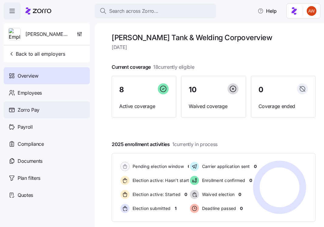
click at [56, 108] on div "Zorro Pay" at bounding box center [47, 109] width 86 height 17
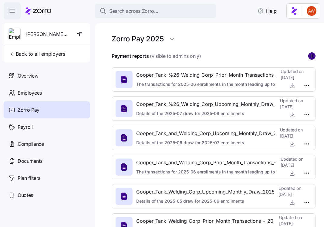
click at [313, 58] on circle "add icon" at bounding box center [312, 56] width 7 height 7
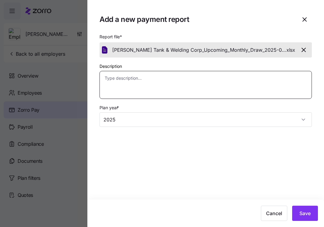
click at [238, 82] on textarea "Description" at bounding box center [206, 85] width 213 height 28
paste textarea "Details of the 2025-08 draw for 2025-09 enrollments"
type textarea "x"
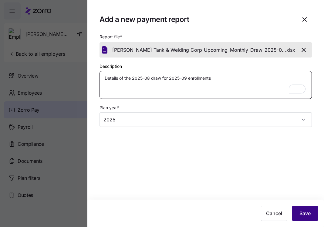
type textarea "Details of the 2025-08 draw for 2025-09 enrollments"
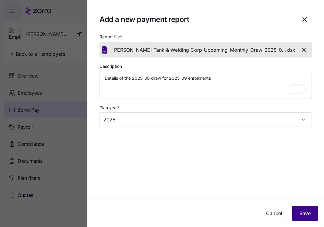
click at [298, 212] on button "Save" at bounding box center [305, 212] width 26 height 15
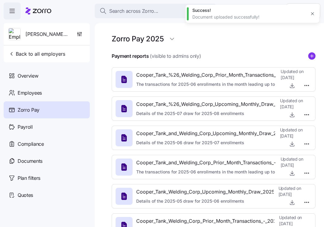
type textarea "x"
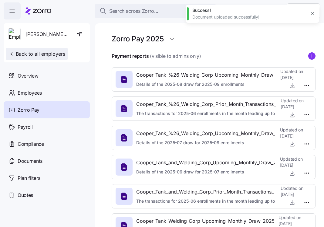
click at [57, 55] on span "Back to all employers" at bounding box center [37, 53] width 57 height 7
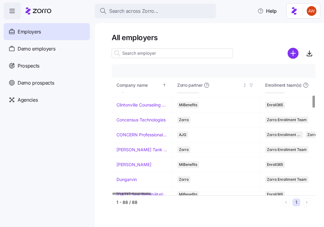
scroll to position [324, 0]
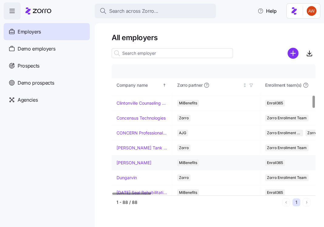
click at [138, 163] on link "[PERSON_NAME]" at bounding box center [134, 162] width 35 height 6
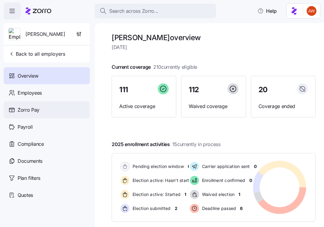
click at [57, 111] on div "Zorro Pay" at bounding box center [47, 109] width 86 height 17
click at [63, 110] on div "Zorro Pay" at bounding box center [47, 109] width 86 height 17
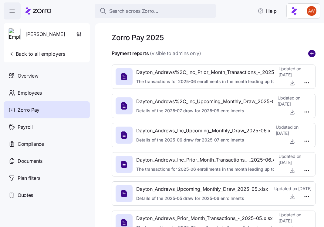
click at [314, 52] on circle "add icon" at bounding box center [312, 53] width 7 height 7
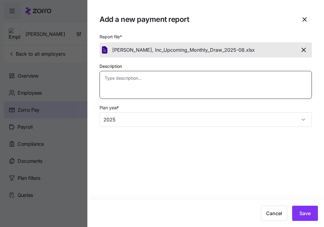
click at [151, 89] on textarea "Description" at bounding box center [206, 85] width 213 height 28
paste textarea "Details of the 2025-08 draw for 2025-09 enrollments"
type textarea "x"
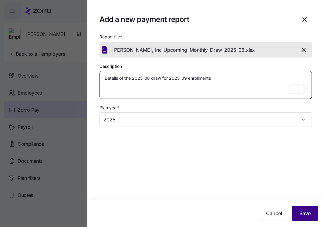
type textarea "Details of the 2025-08 draw for 2025-09 enrollments"
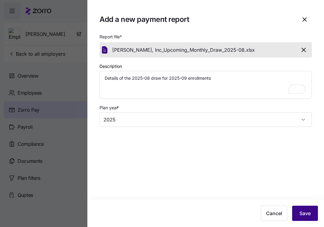
click at [304, 207] on button "Save" at bounding box center [305, 212] width 26 height 15
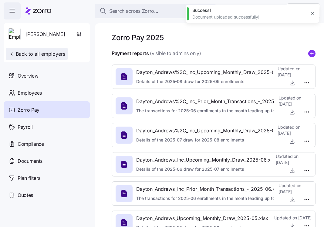
click at [56, 54] on span "Back to all employers" at bounding box center [37, 53] width 57 height 7
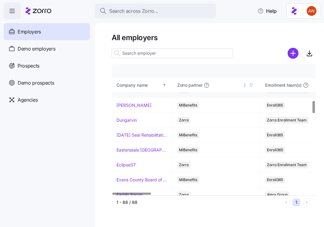
scroll to position [382, 0]
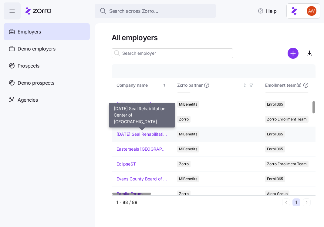
click at [148, 135] on link "[DATE] Seal Rehabilitation Center of [GEOGRAPHIC_DATA]" at bounding box center [142, 134] width 51 height 6
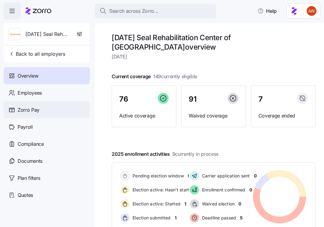
click at [46, 106] on div "Zorro Pay" at bounding box center [47, 109] width 86 height 17
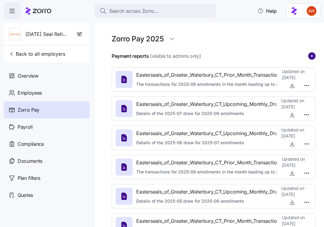
click at [311, 56] on circle "add icon" at bounding box center [312, 56] width 7 height 7
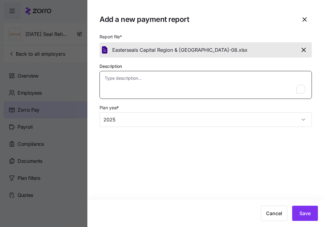
click at [166, 87] on textarea "Description" at bounding box center [206, 85] width 213 height 28
paste textarea "Details of the 2025-08 draw for 2025-09 enrollments"
type textarea "x"
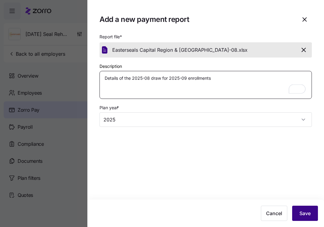
type textarea "Details of the 2025-08 draw for 2025-09 enrollments"
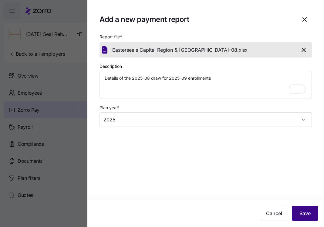
click at [303, 210] on span "Save" at bounding box center [305, 212] width 11 height 7
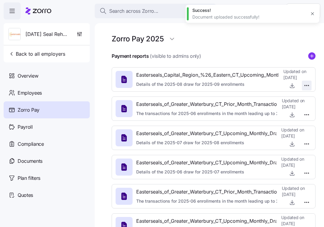
click at [307, 86] on html "Search across Zorro... Help [DATE] Seal Rehabilitation Center of [GEOGRAPHIC_DA…" at bounding box center [162, 111] width 324 height 223
click at [295, 107] on span "Delete" at bounding box center [292, 109] width 12 height 6
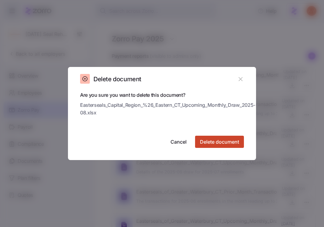
click at [219, 142] on span "Delete document" at bounding box center [219, 141] width 39 height 7
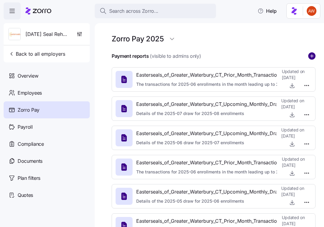
click at [311, 54] on circle "add icon" at bounding box center [312, 56] width 7 height 7
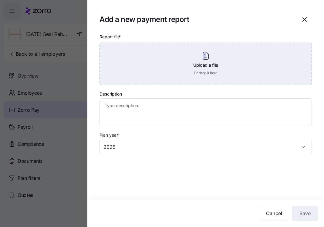
click at [277, 59] on div "Upload a file Or drag it here" at bounding box center [206, 64] width 213 height 43
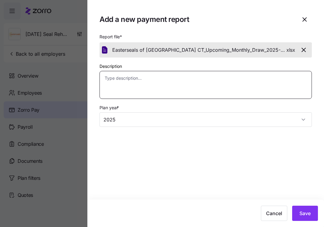
click at [226, 84] on textarea "Description" at bounding box center [206, 85] width 213 height 28
paste textarea "Details of the 2025-08 draw for 2025-09 enrollments"
type textarea "x"
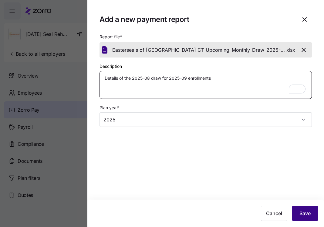
type textarea "Details of the 2025-08 draw for 2025-09 enrollments"
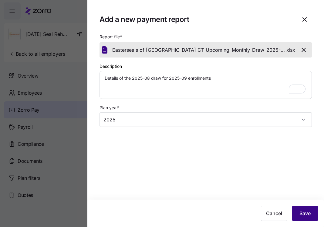
click at [308, 214] on span "Save" at bounding box center [305, 212] width 11 height 7
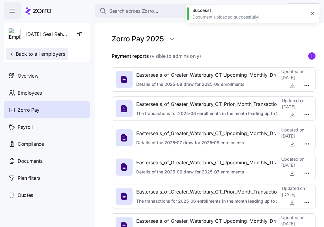
click at [61, 53] on span "Back to all employers" at bounding box center [37, 53] width 57 height 7
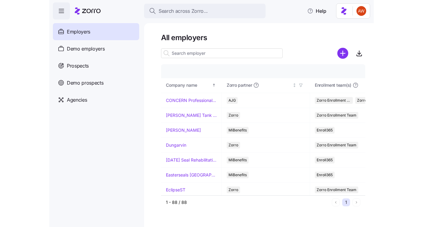
scroll to position [360, 0]
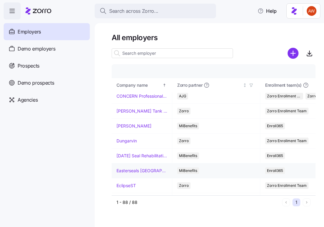
click at [139, 171] on link "Easterseals [GEOGRAPHIC_DATA] & [GEOGRAPHIC_DATA][US_STATE]" at bounding box center [142, 170] width 51 height 6
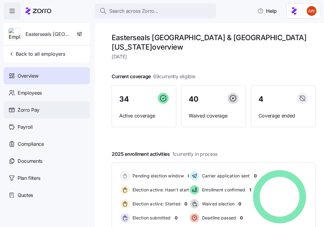
click at [54, 107] on div "Zorro Pay" at bounding box center [47, 109] width 86 height 17
click at [52, 112] on div "Zorro Pay" at bounding box center [47, 109] width 86 height 17
click at [35, 109] on span "Zorro Pay" at bounding box center [29, 110] width 22 height 8
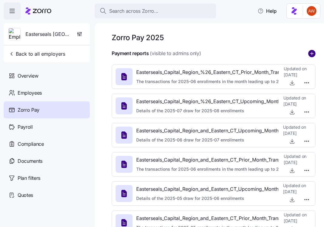
click at [312, 53] on circle "add icon" at bounding box center [312, 53] width 7 height 7
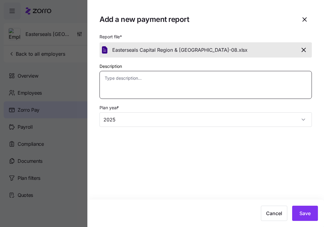
click at [160, 98] on textarea "Description" at bounding box center [206, 85] width 213 height 28
paste textarea "Details of the 2025-08 draw for 2025-09 enrollments"
type textarea "x"
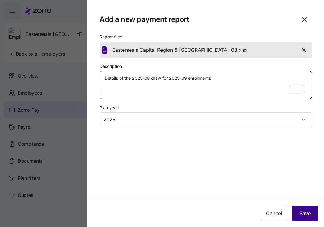
type textarea "Details of the 2025-08 draw for 2025-09 enrollments"
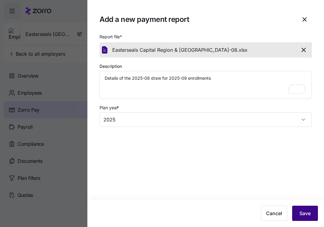
click at [306, 212] on span "Save" at bounding box center [305, 212] width 11 height 7
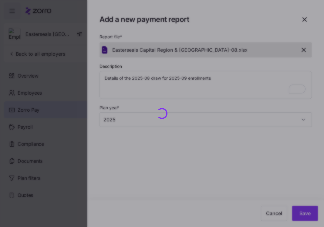
type textarea "x"
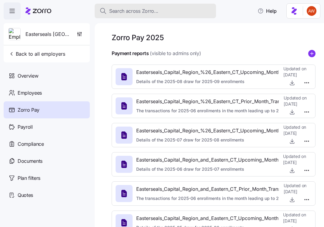
click at [125, 11] on span "Search across Zorro..." at bounding box center [133, 11] width 49 height 8
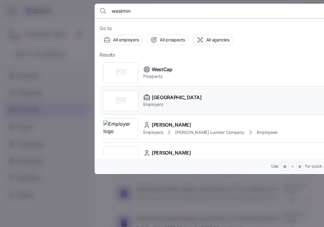
type input "westmin"
click at [159, 101] on span "Employers" at bounding box center [172, 104] width 59 height 6
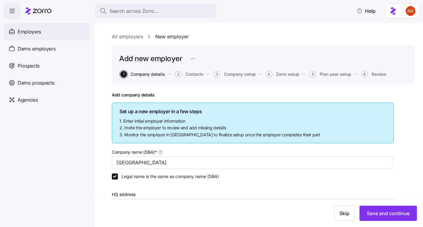
click at [45, 33] on div "Employers" at bounding box center [47, 31] width 86 height 17
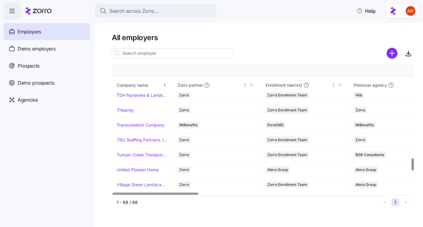
scroll to position [1206, 0]
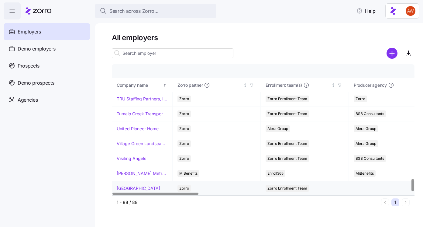
click at [132, 187] on link "[GEOGRAPHIC_DATA]" at bounding box center [138, 188] width 43 height 6
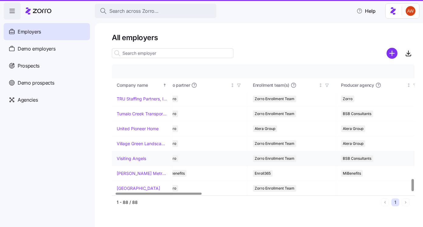
scroll to position [1206, 14]
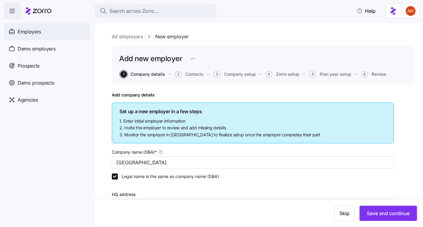
click at [51, 31] on div "Employers" at bounding box center [47, 31] width 86 height 17
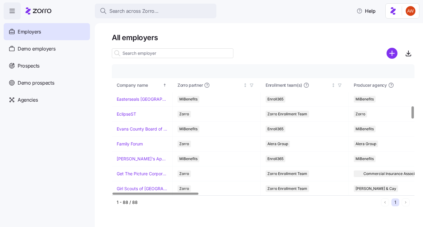
scroll to position [436, 0]
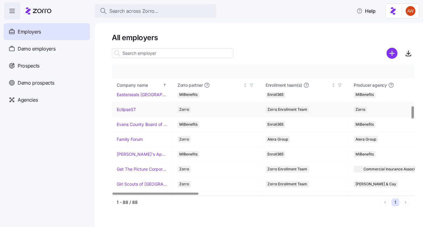
click at [130, 109] on link "EclipseST" at bounding box center [126, 109] width 19 height 6
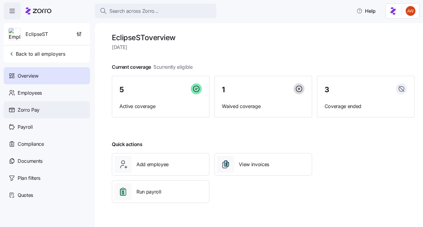
click at [57, 110] on div "Zorro Pay" at bounding box center [47, 109] width 86 height 17
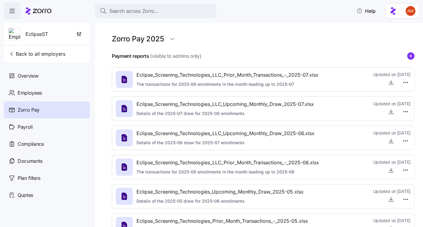
click at [324, 56] on icon "add icon" at bounding box center [410, 55] width 7 height 7
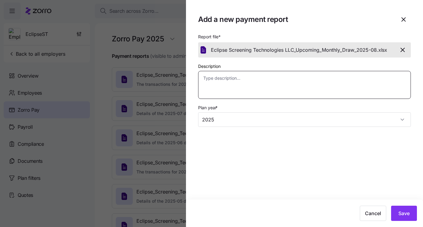
click at [280, 88] on textarea "Description" at bounding box center [304, 85] width 213 height 28
paste textarea "Details of the 2025-08 draw for 2025-09 enrollments"
type textarea "x"
type textarea "Details of the 2025-08 draw for 2025-09 enrollments"
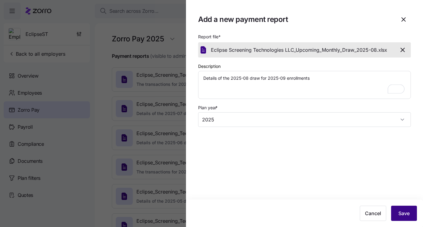
click at [324, 213] on span "Save" at bounding box center [403, 212] width 11 height 7
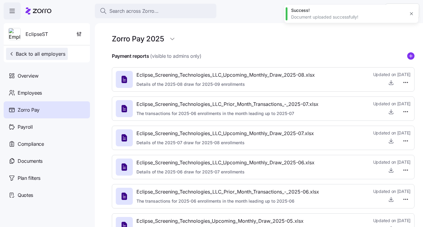
click at [48, 53] on span "Back to all employers" at bounding box center [37, 53] width 57 height 7
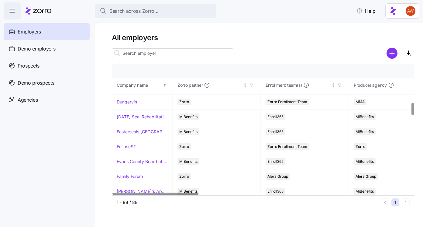
scroll to position [401, 0]
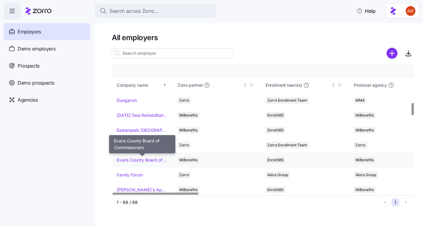
click at [138, 159] on link "Evans County Board of Commissioners" at bounding box center [142, 160] width 51 height 6
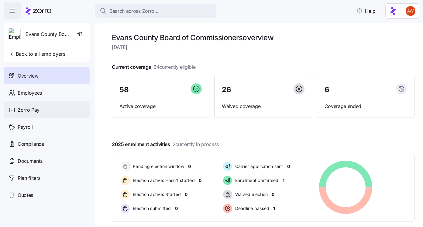
click at [63, 106] on div "Zorro Pay" at bounding box center [47, 109] width 86 height 17
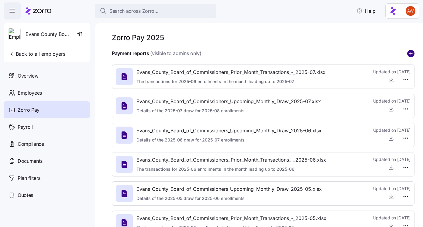
click at [324, 56] on circle "add icon" at bounding box center [410, 53] width 7 height 7
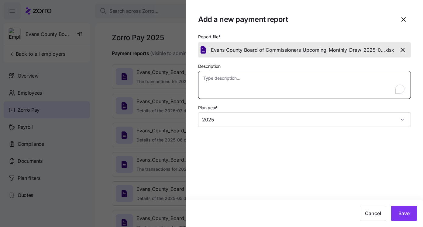
click at [268, 82] on textarea "Description" at bounding box center [304, 85] width 213 height 28
paste textarea "Details of the 2025-08 draw for 2025-09 enrollments"
type textarea "x"
type textarea "Details of the 2025-08 draw for 2025-09 enrollments"
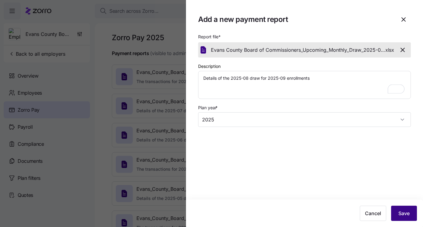
click at [324, 211] on span "Save" at bounding box center [403, 212] width 11 height 7
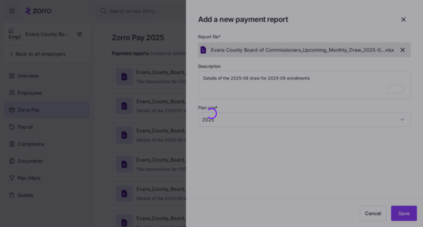
type textarea "x"
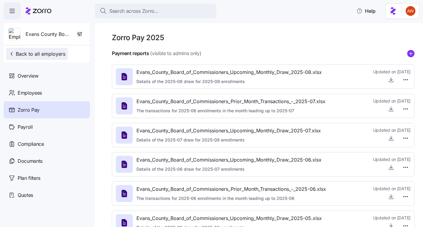
click at [48, 53] on span "Back to all employers" at bounding box center [37, 53] width 57 height 7
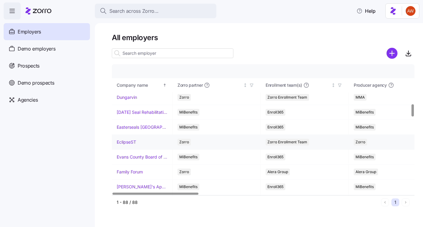
scroll to position [417, 0]
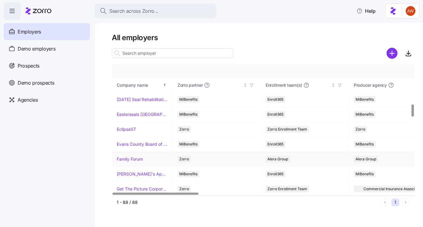
click at [138, 156] on link "Family Forum" at bounding box center [130, 159] width 26 height 6
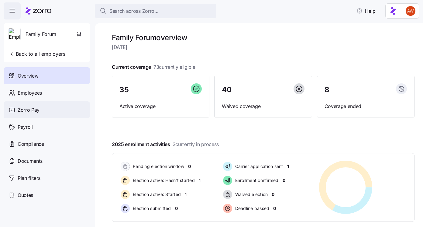
click at [69, 111] on div "Zorro Pay" at bounding box center [47, 109] width 86 height 17
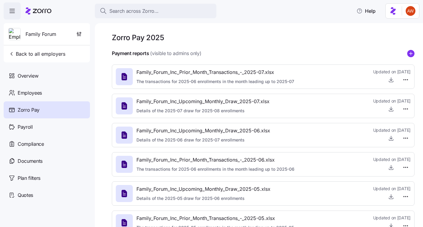
click at [415, 54] on div "Zorro Pay 2025 Payment reports (visible to admins only) Family_Forum_Inc_Prior_…" at bounding box center [259, 124] width 328 height 203
click at [411, 52] on circle "add icon" at bounding box center [410, 53] width 7 height 7
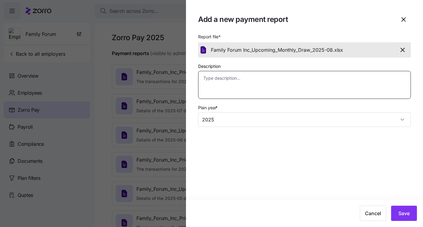
click at [249, 91] on textarea "Description" at bounding box center [304, 85] width 213 height 28
paste textarea "Details of the 2025-08 draw for 2025-09 enrollments"
type textarea "x"
type textarea "Details of the 2025-08 draw for 2025-09 enrollments"
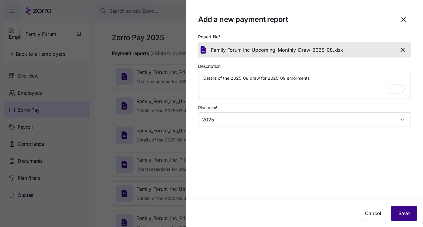
click at [413, 211] on button "Save" at bounding box center [404, 212] width 26 height 15
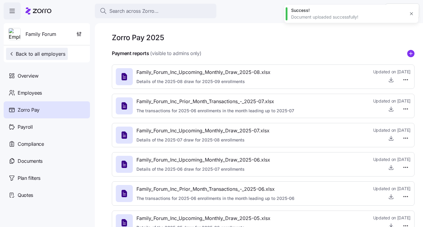
click at [44, 50] on span "Back to all employers" at bounding box center [37, 53] width 57 height 7
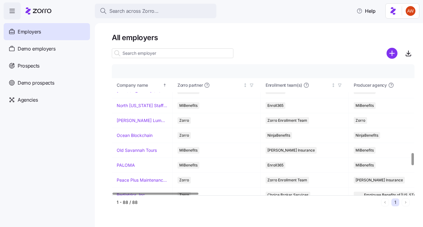
click at [181, 151] on span "MiBenefits" at bounding box center [188, 150] width 18 height 7
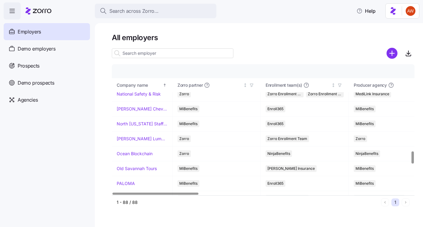
scroll to position [909, 0]
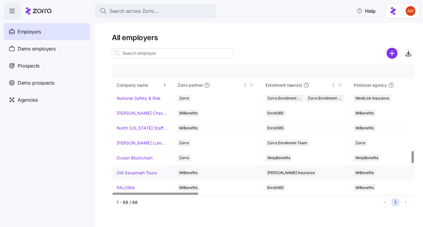
click at [146, 172] on link "Old Savannah Tours" at bounding box center [137, 172] width 40 height 6
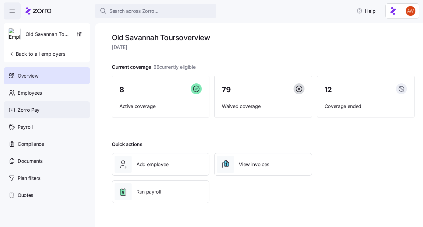
click at [59, 108] on div "Zorro Pay" at bounding box center [47, 109] width 86 height 17
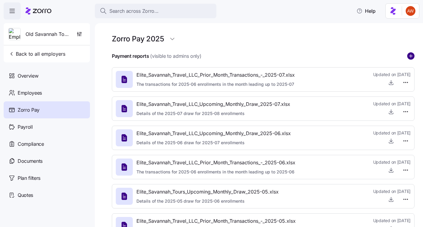
click at [410, 55] on circle "add icon" at bounding box center [410, 56] width 7 height 7
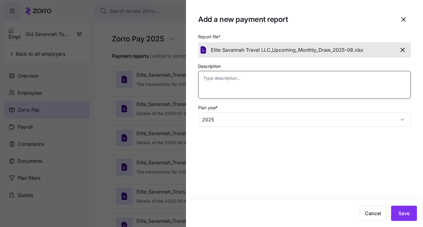
click at [249, 84] on textarea "Description" at bounding box center [304, 85] width 213 height 28
paste textarea "Details of the 2025-08 draw for 2025-09 enrollments"
type textarea "x"
type textarea "Details of the 2025-08 draw for 2025-09 enrollments"
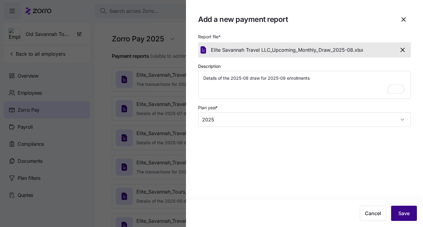
click at [403, 212] on span "Save" at bounding box center [403, 212] width 11 height 7
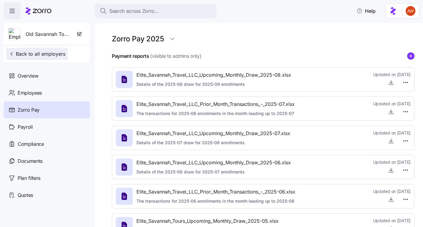
click at [28, 54] on span "Back to all employers" at bounding box center [37, 53] width 57 height 7
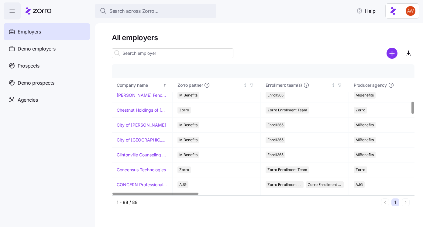
scroll to position [460, 0]
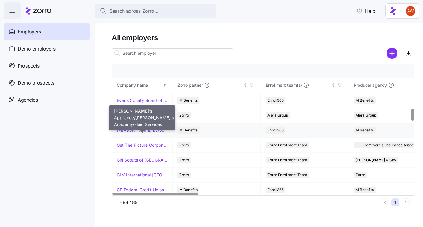
click at [144, 131] on link "[PERSON_NAME]'s Appliance/[PERSON_NAME]'s Academy/Fluid Services" at bounding box center [142, 130] width 51 height 6
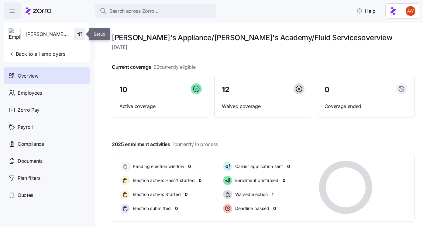
click at [83, 32] on span "button" at bounding box center [79, 34] width 10 height 12
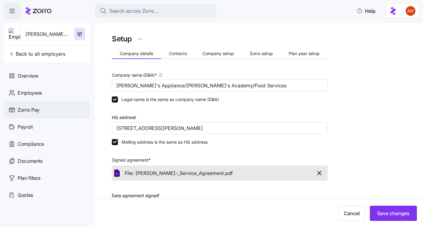
click at [40, 104] on div "Zorro Pay" at bounding box center [47, 109] width 86 height 17
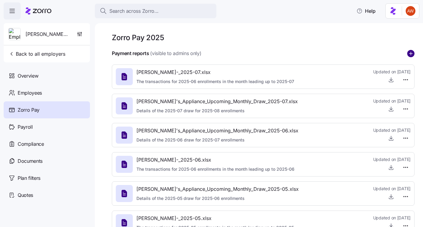
click at [409, 55] on circle "add icon" at bounding box center [410, 53] width 7 height 7
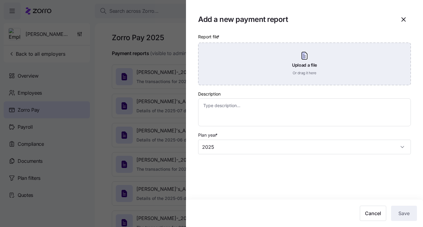
type textarea "x"
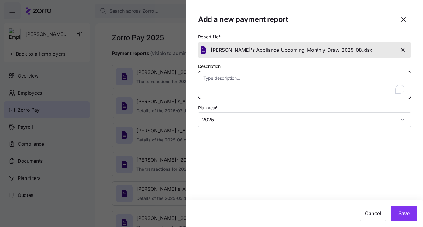
click at [265, 85] on textarea "Description" at bounding box center [304, 85] width 213 height 28
paste textarea "Details of the 2025-08 draw for 2025-09 enrollments"
type textarea "Details of the 2025-08 draw for 2025-09 enrollments"
type textarea "x"
type textarea "Details of the 2025-08 draw for 2025-09 enrollments"
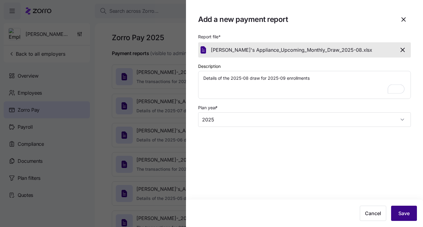
click at [399, 212] on span "Save" at bounding box center [403, 212] width 11 height 7
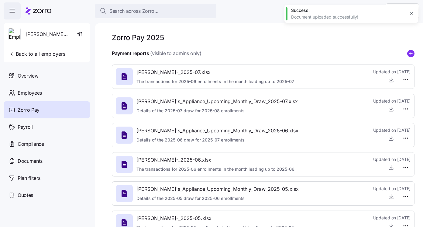
type textarea "x"
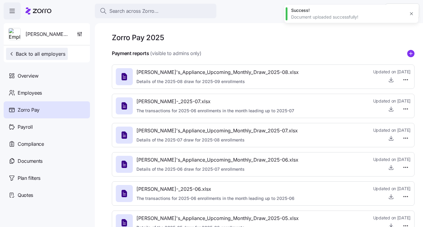
click at [58, 54] on span "Back to all employers" at bounding box center [37, 53] width 57 height 7
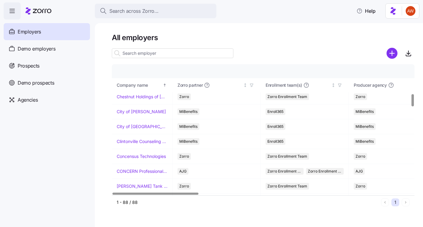
scroll to position [326, 0]
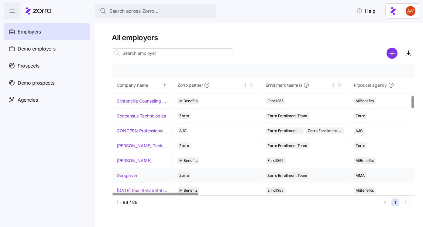
click at [131, 174] on link "Dungarvin" at bounding box center [127, 175] width 20 height 6
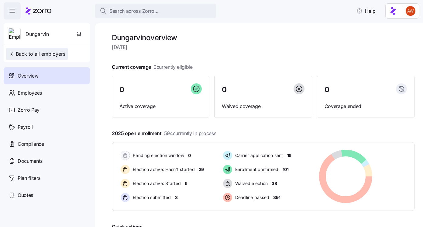
click at [23, 51] on span "Back to all employers" at bounding box center [37, 53] width 57 height 7
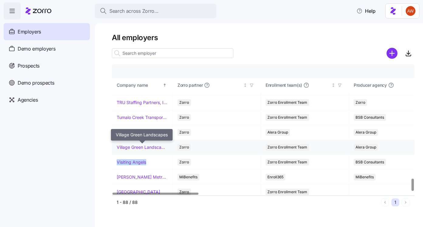
scroll to position [1202, 0]
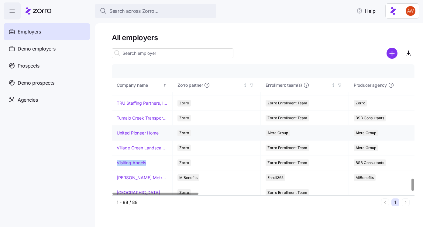
click at [143, 133] on link "United Pioneer Home" at bounding box center [138, 133] width 42 height 6
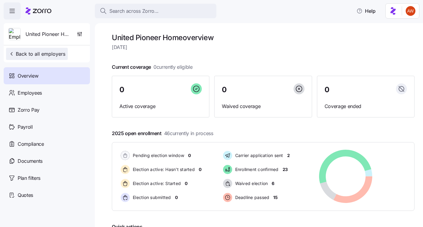
click at [64, 56] on span "Back to all employers" at bounding box center [37, 53] width 57 height 7
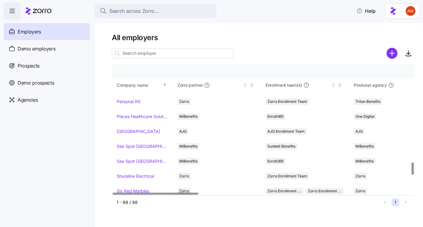
scroll to position [1028, 0]
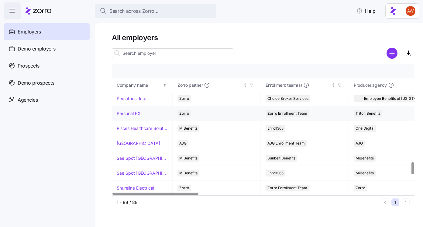
click at [133, 114] on link "Personal RX" at bounding box center [129, 113] width 24 height 6
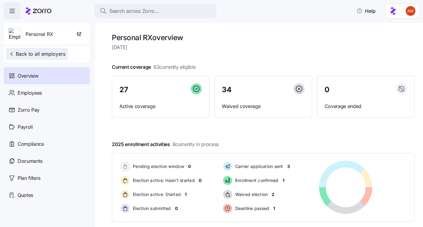
click at [60, 53] on span "Back to all employers" at bounding box center [37, 53] width 57 height 7
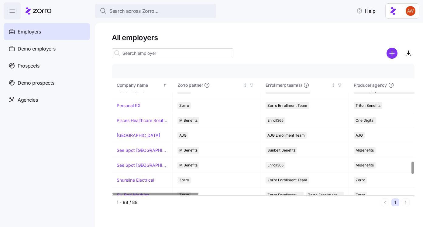
scroll to position [1009, 0]
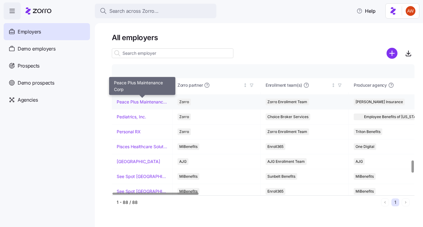
click at [147, 103] on link "Peace Plus Maintenance Corp" at bounding box center [142, 102] width 51 height 6
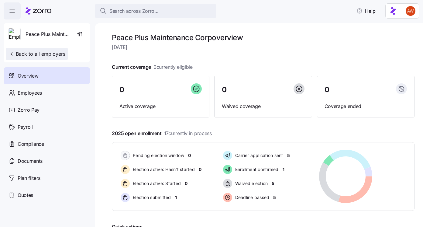
click at [60, 56] on span "Back to all employers" at bounding box center [37, 53] width 57 height 7
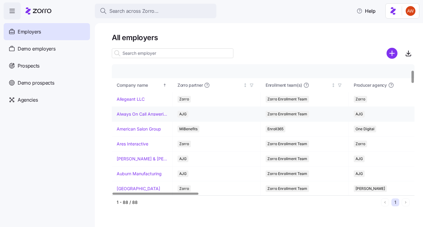
scroll to position [60, 0]
click at [155, 84] on div "Company name" at bounding box center [139, 85] width 45 height 7
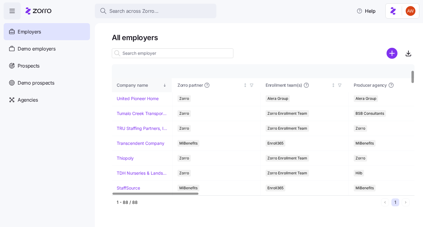
click at [155, 83] on div "Company name" at bounding box center [139, 85] width 45 height 7
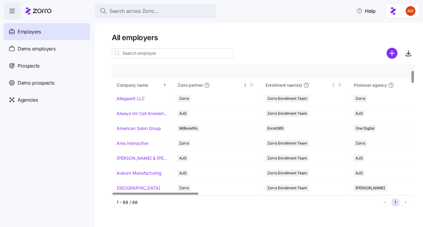
click at [251, 86] on icon "button" at bounding box center [251, 85] width 4 height 4
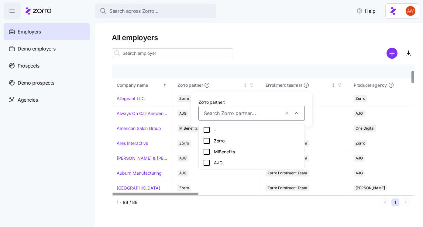
click at [341, 84] on icon "button" at bounding box center [339, 85] width 4 height 4
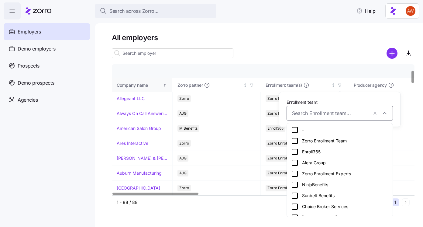
click at [143, 81] on th "Company name" at bounding box center [142, 85] width 61 height 14
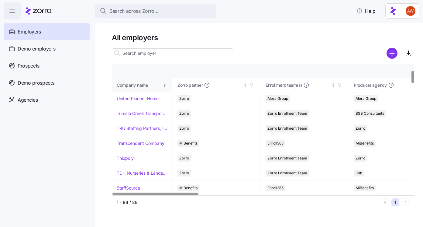
click at [147, 90] on th "Company name" at bounding box center [142, 85] width 61 height 14
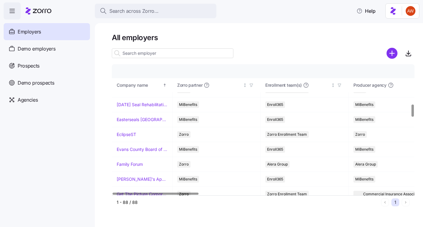
scroll to position [410, 0]
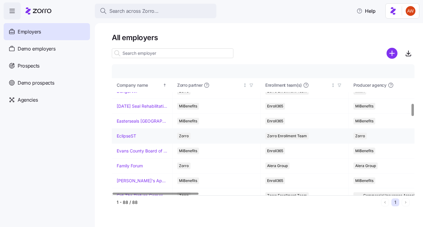
click at [131, 137] on link "EclipseST" at bounding box center [126, 136] width 19 height 6
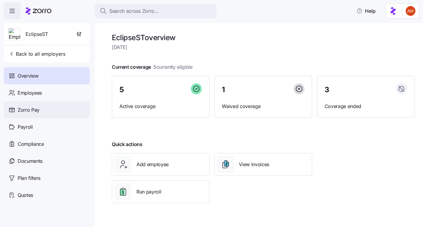
click at [54, 111] on div "Zorro Pay" at bounding box center [47, 109] width 86 height 17
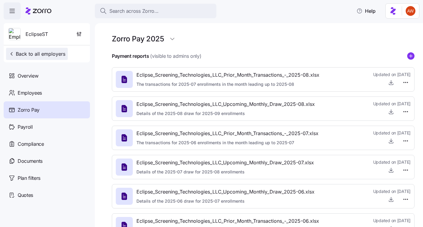
click at [37, 58] on button "Back to all employers" at bounding box center [37, 54] width 62 height 12
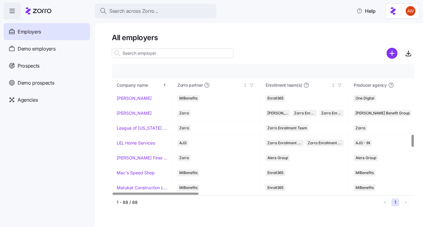
scroll to position [737, 0]
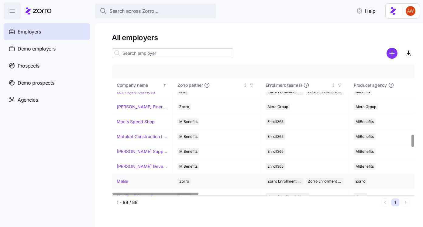
click at [120, 180] on link "MeBe" at bounding box center [123, 181] width 12 height 6
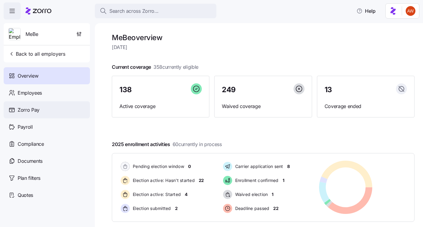
click at [56, 106] on div "Zorro Pay" at bounding box center [47, 109] width 86 height 17
